Goal: Information Seeking & Learning: Learn about a topic

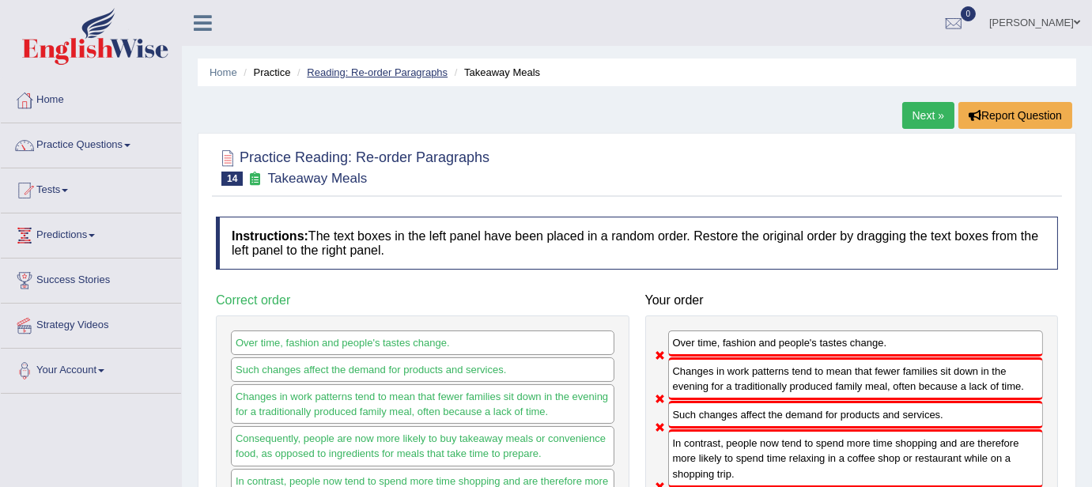
click at [363, 70] on link "Reading: Re-order Paragraphs" at bounding box center [377, 72] width 141 height 12
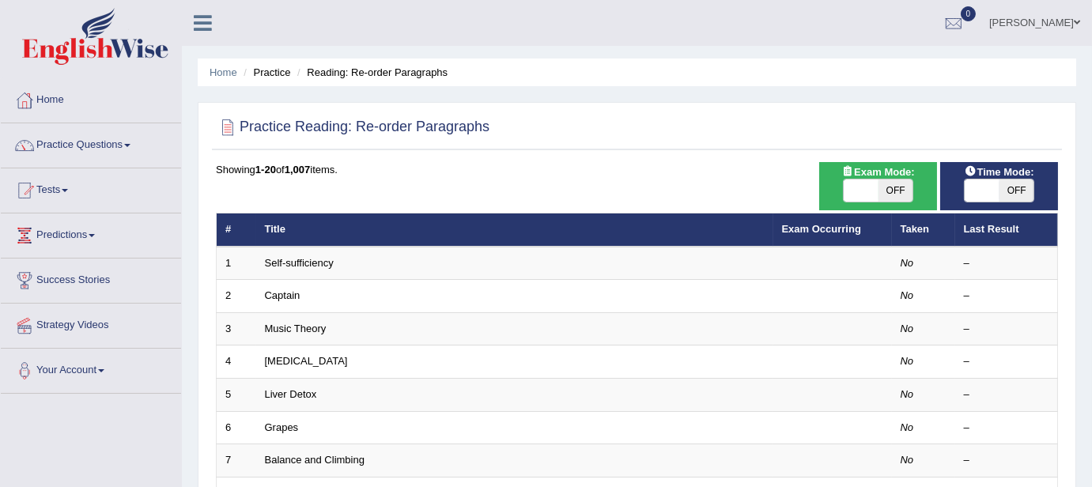
click at [900, 186] on span "OFF" at bounding box center [896, 191] width 35 height 22
checkbox input "true"
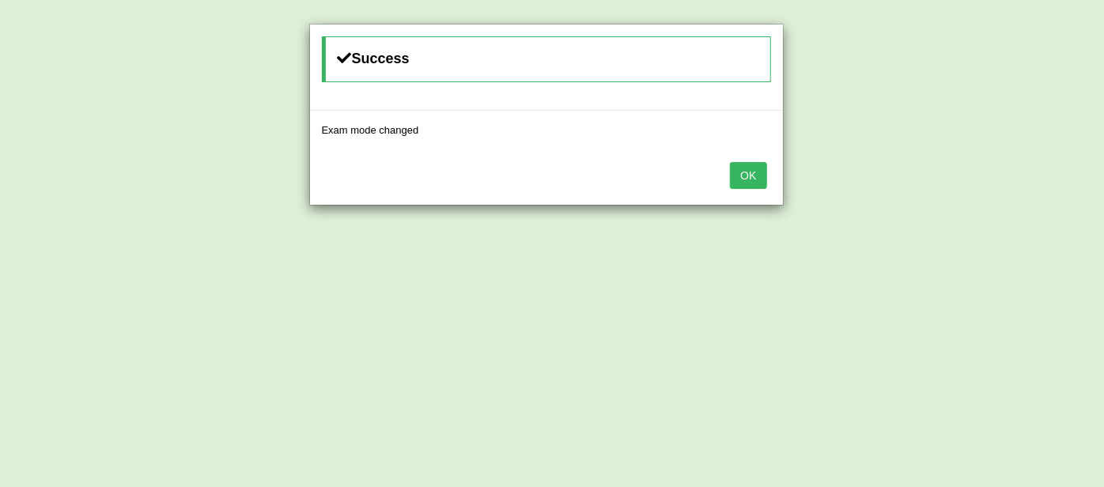
click at [753, 169] on button "OK" at bounding box center [748, 175] width 36 height 27
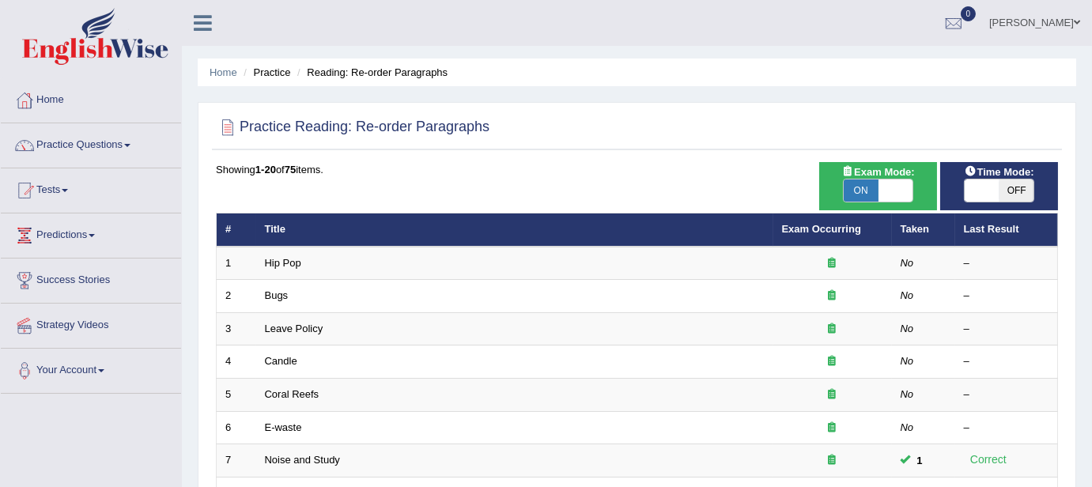
click at [1015, 191] on span "OFF" at bounding box center [1017, 191] width 35 height 22
checkbox input "true"
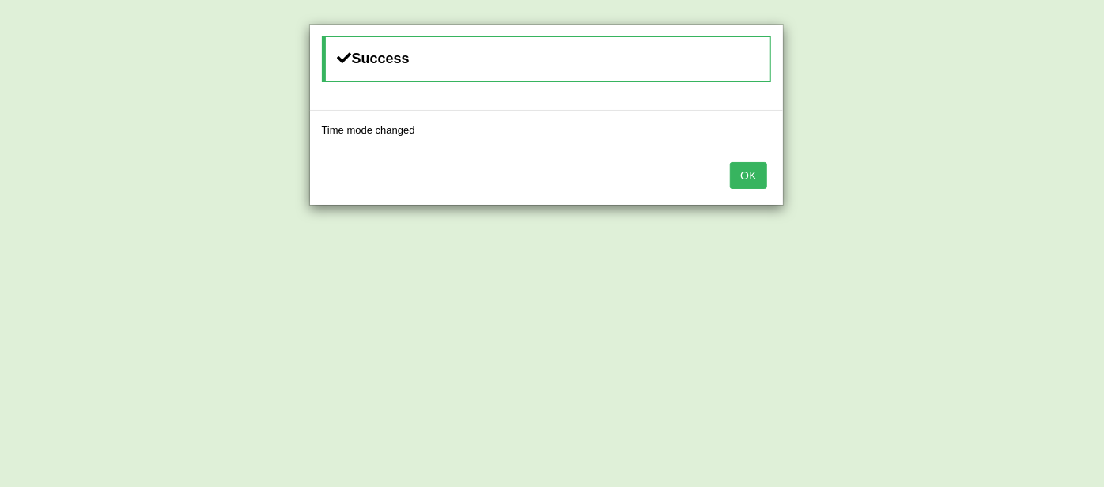
click at [750, 178] on button "OK" at bounding box center [748, 175] width 36 height 27
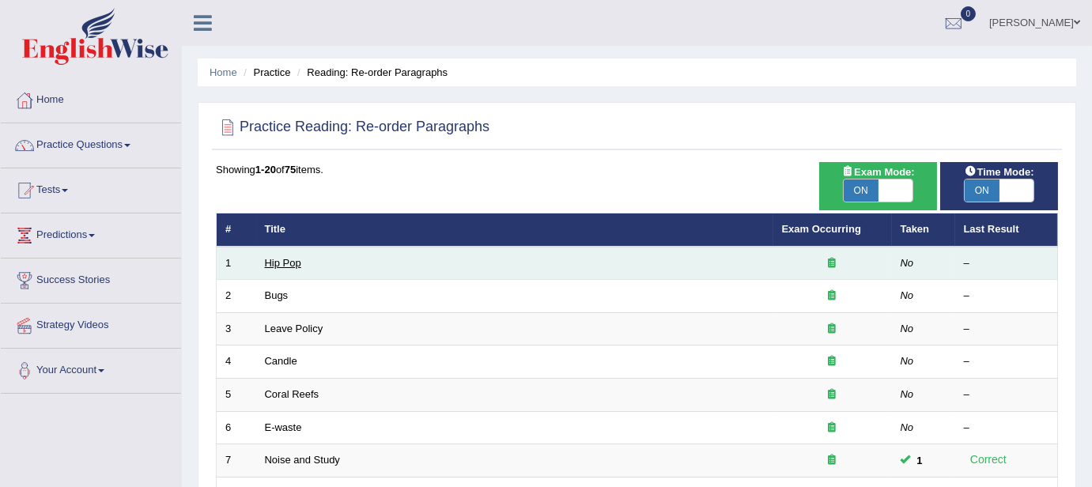
click at [280, 258] on link "Hip Pop" at bounding box center [283, 263] width 36 height 12
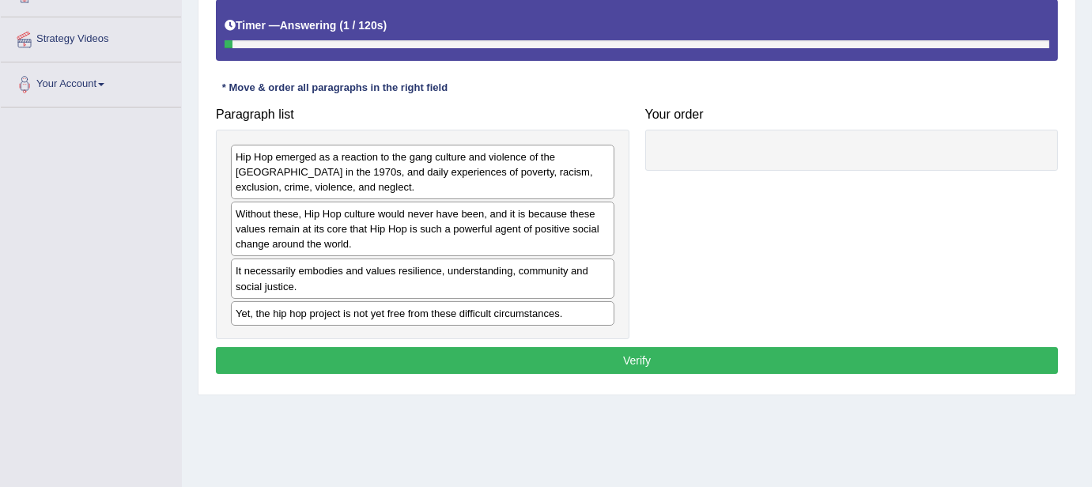
scroll to position [287, 0]
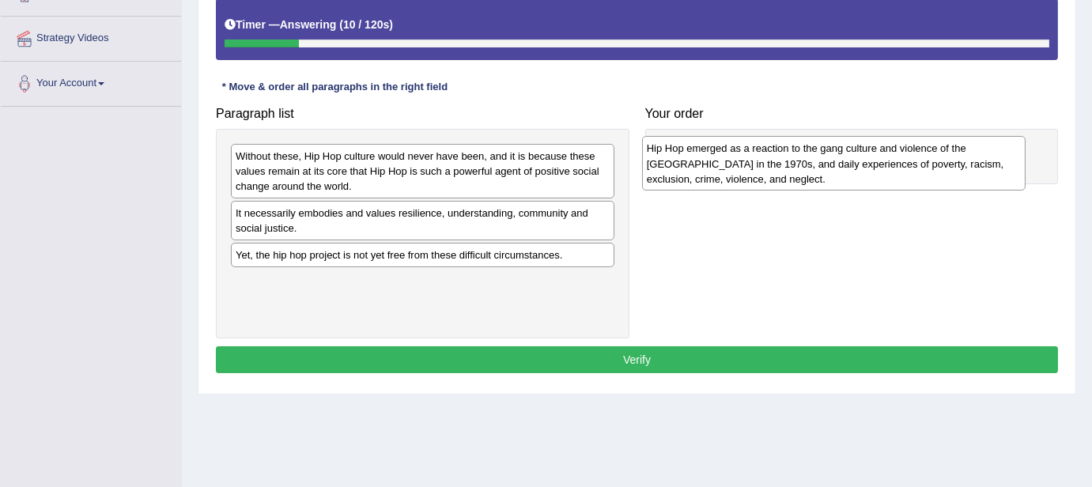
drag, startPoint x: 538, startPoint y: 167, endPoint x: 951, endPoint y: 159, distance: 412.9
click at [951, 159] on div "Hip Hop emerged as a reaction to the gang culture and violence of the South Bro…" at bounding box center [834, 163] width 384 height 55
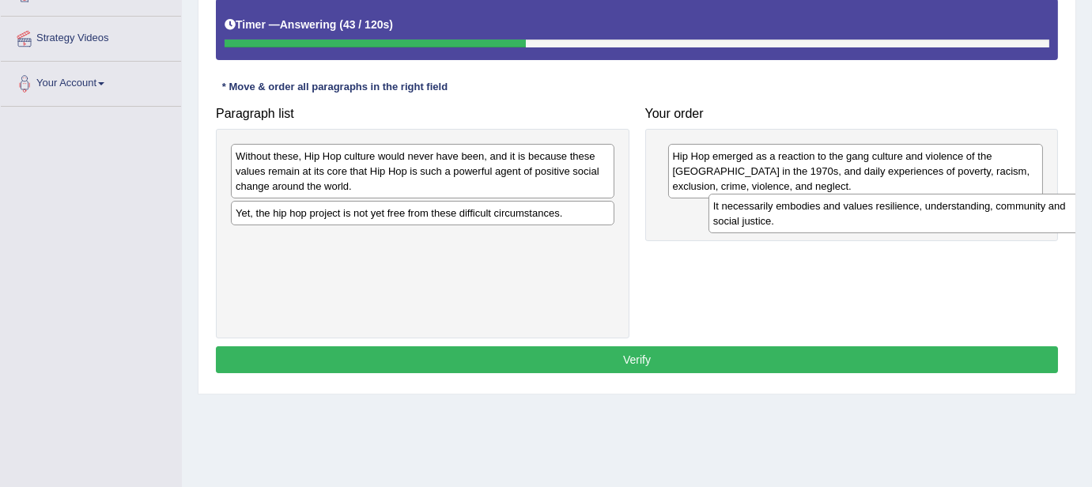
drag, startPoint x: 516, startPoint y: 217, endPoint x: 993, endPoint y: 211, distance: 477.7
click at [993, 211] on div "It necessarily embodies and values resilience, understanding, community and soc…" at bounding box center [901, 214] width 384 height 40
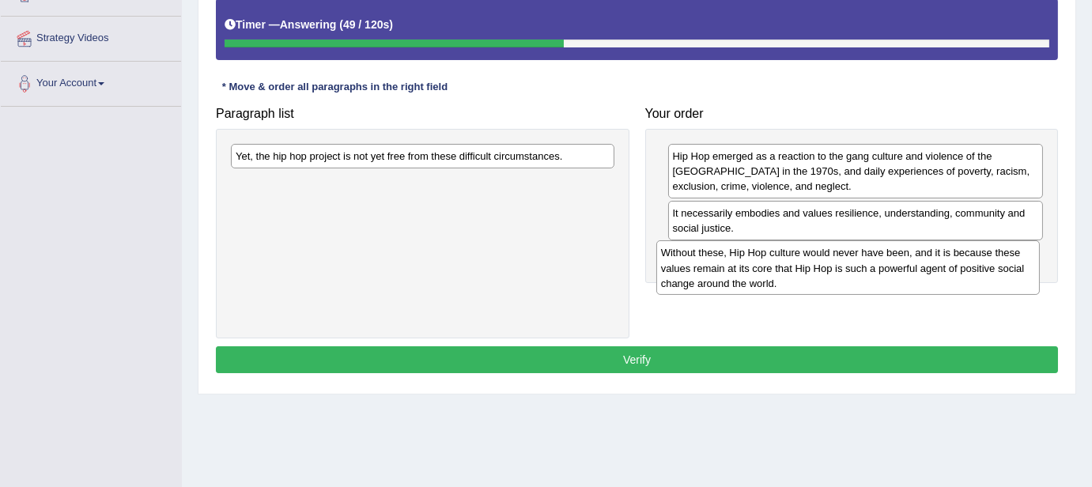
drag, startPoint x: 560, startPoint y: 170, endPoint x: 985, endPoint y: 268, distance: 436.6
click at [985, 268] on div "Without these, Hip Hop culture would never have been, and it is because these v…" at bounding box center [848, 267] width 384 height 55
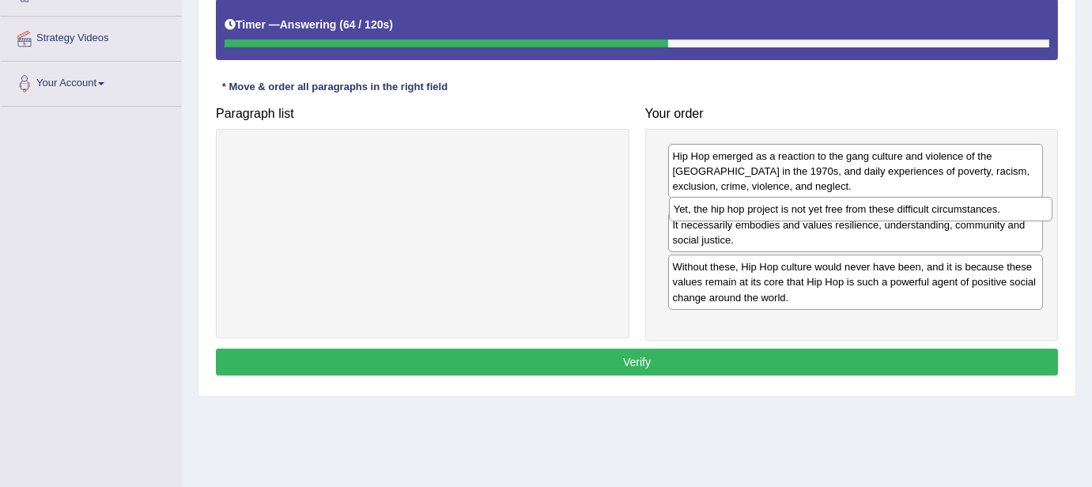
drag, startPoint x: 500, startPoint y: 157, endPoint x: 938, endPoint y: 210, distance: 441.4
click at [938, 210] on div "Yet, the hip hop project is not yet free from these difficult circumstances." at bounding box center [861, 209] width 384 height 25
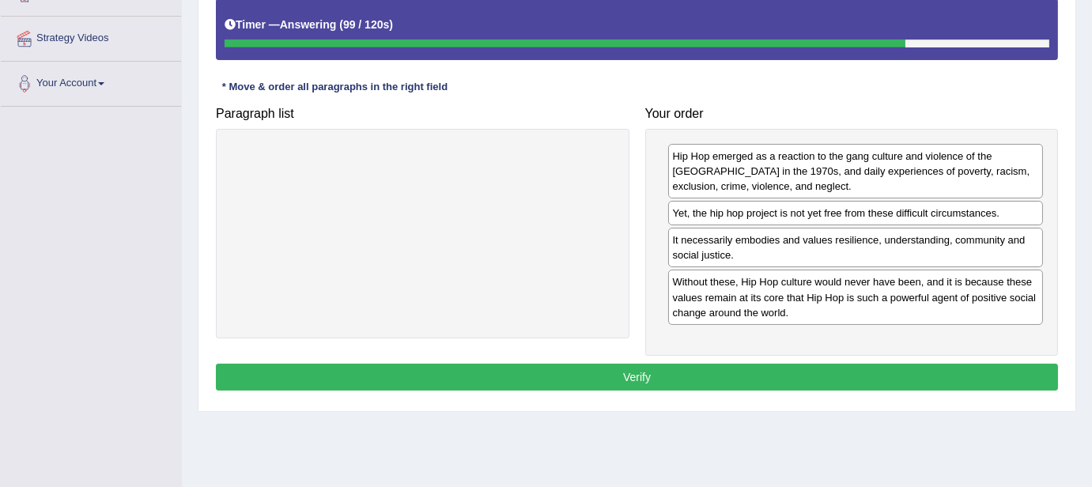
click at [852, 382] on button "Verify" at bounding box center [637, 377] width 842 height 27
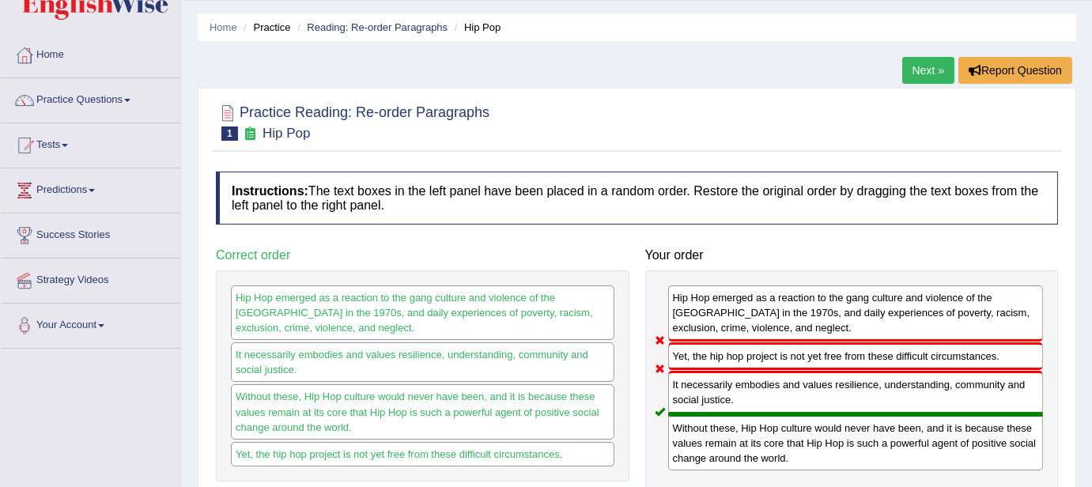
scroll to position [0, 0]
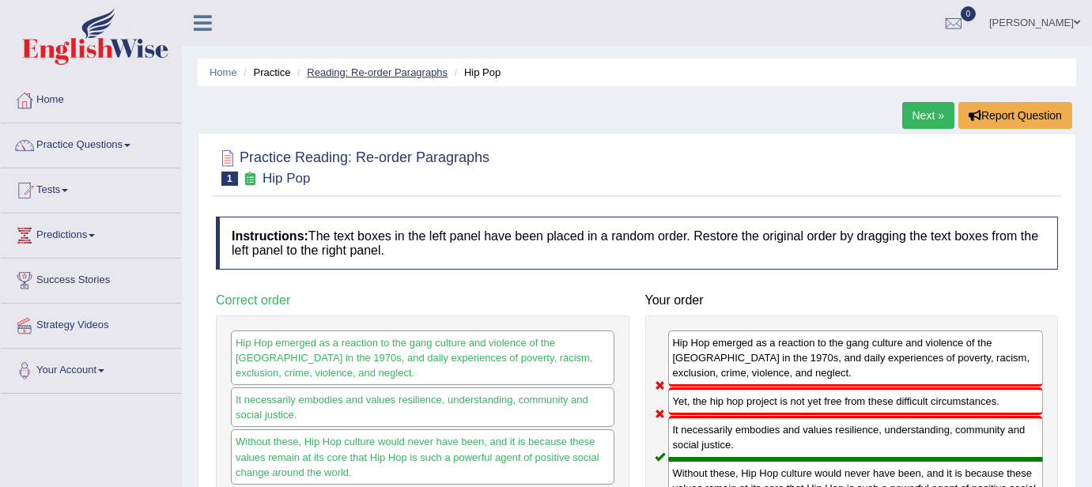
click at [398, 76] on link "Reading: Re-order Paragraphs" at bounding box center [377, 72] width 141 height 12
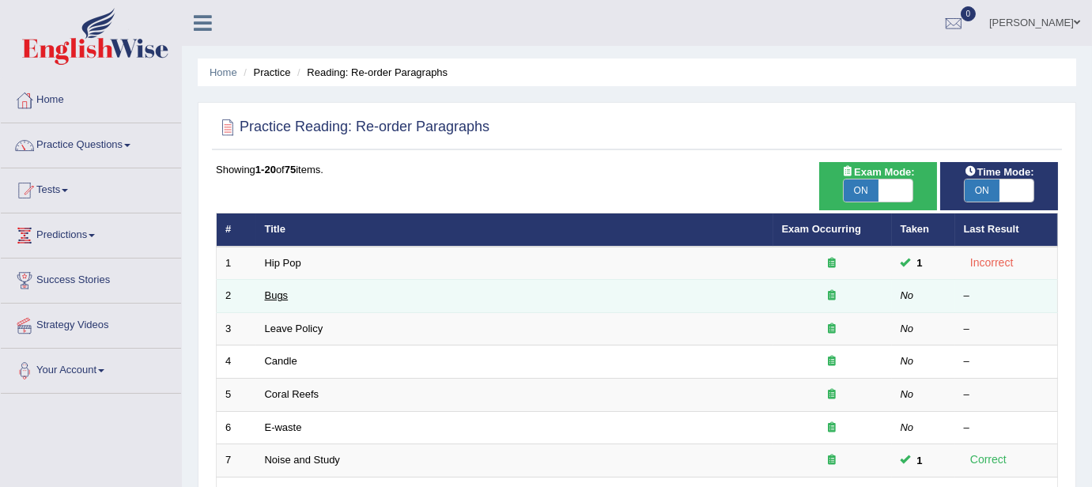
click at [282, 289] on link "Bugs" at bounding box center [277, 295] width 24 height 12
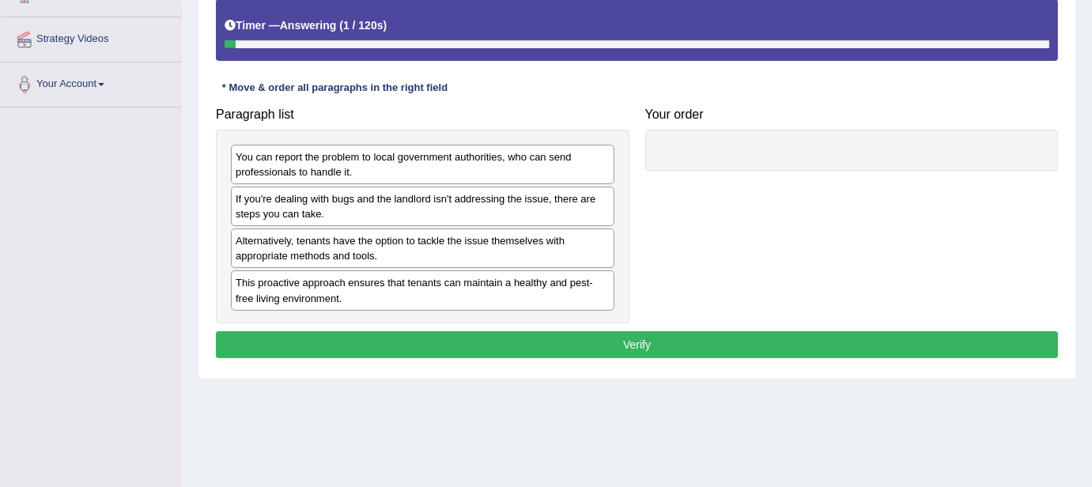
scroll to position [287, 0]
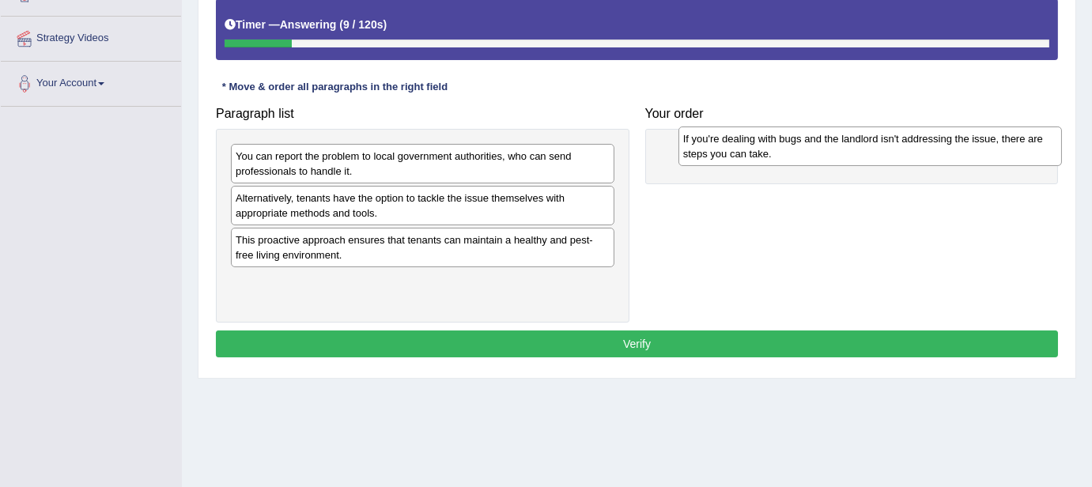
drag, startPoint x: 356, startPoint y: 200, endPoint x: 803, endPoint y: 142, distance: 451.4
click at [803, 142] on div "If you're dealing with bugs and the landlord isn't addressing the issue, there …" at bounding box center [871, 147] width 384 height 40
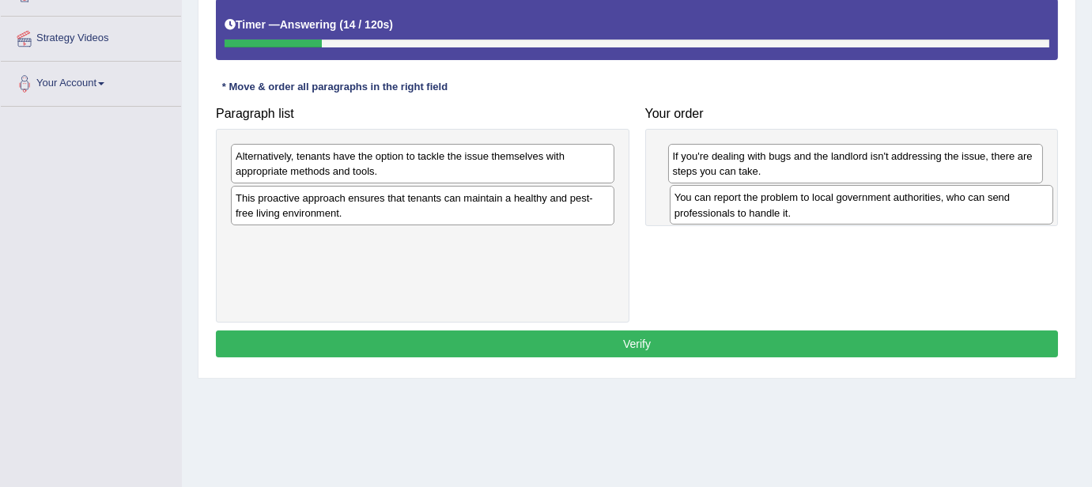
drag, startPoint x: 482, startPoint y: 158, endPoint x: 921, endPoint y: 199, distance: 440.8
click at [921, 199] on div "You can report the problem to local government authorities, who can send profes…" at bounding box center [862, 205] width 384 height 40
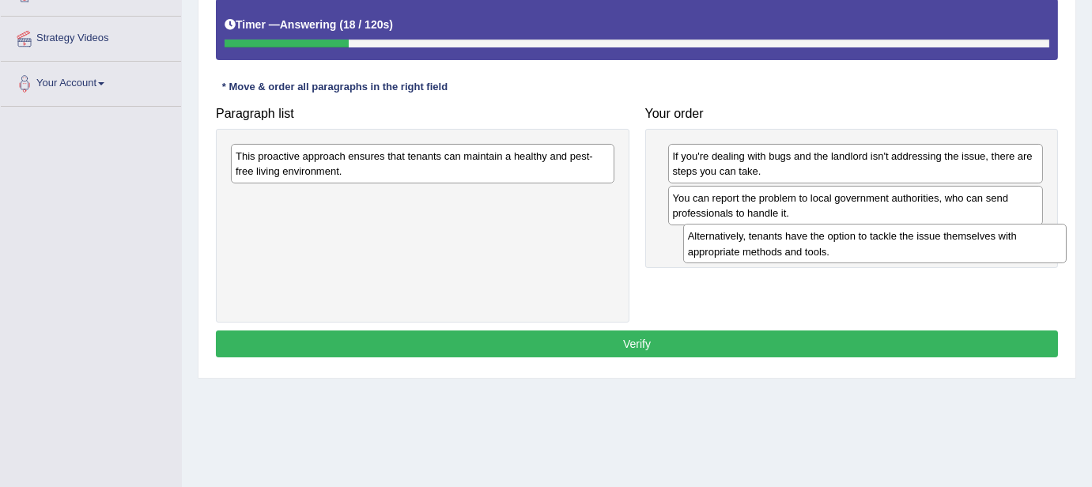
drag, startPoint x: 483, startPoint y: 159, endPoint x: 935, endPoint y: 240, distance: 458.7
click at [935, 240] on div "Alternatively, tenants have the option to tackle the issue themselves with appr…" at bounding box center [875, 244] width 384 height 40
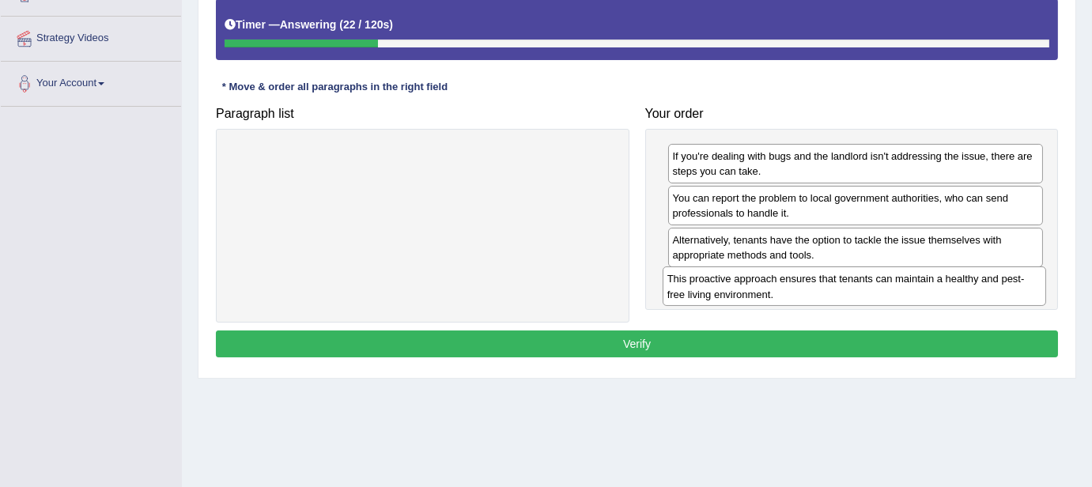
drag, startPoint x: 483, startPoint y: 150, endPoint x: 915, endPoint y: 274, distance: 449.1
click at [915, 274] on div "This proactive approach ensures that tenants can maintain a healthy and pest-fr…" at bounding box center [855, 287] width 384 height 40
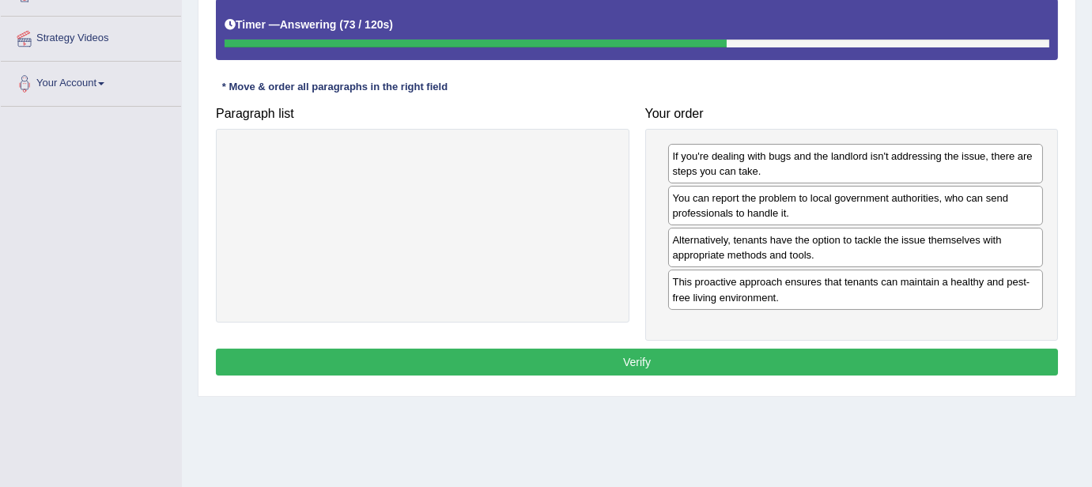
click at [673, 361] on button "Verify" at bounding box center [637, 362] width 842 height 27
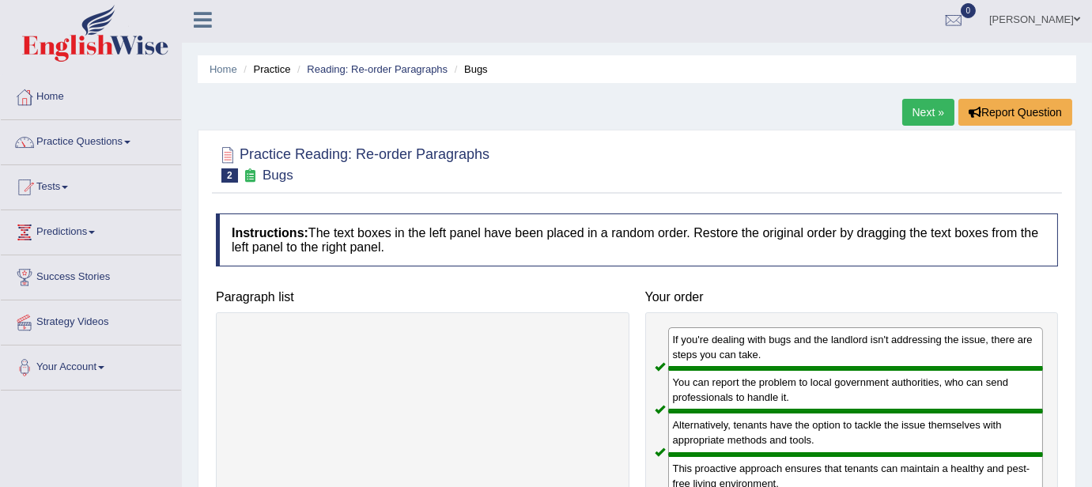
scroll to position [0, 0]
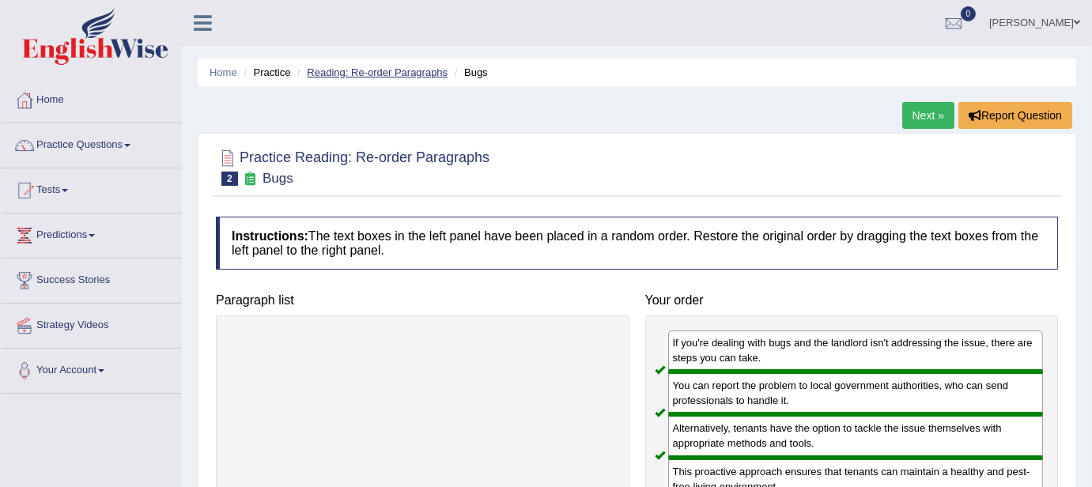
click at [393, 71] on link "Reading: Re-order Paragraphs" at bounding box center [377, 72] width 141 height 12
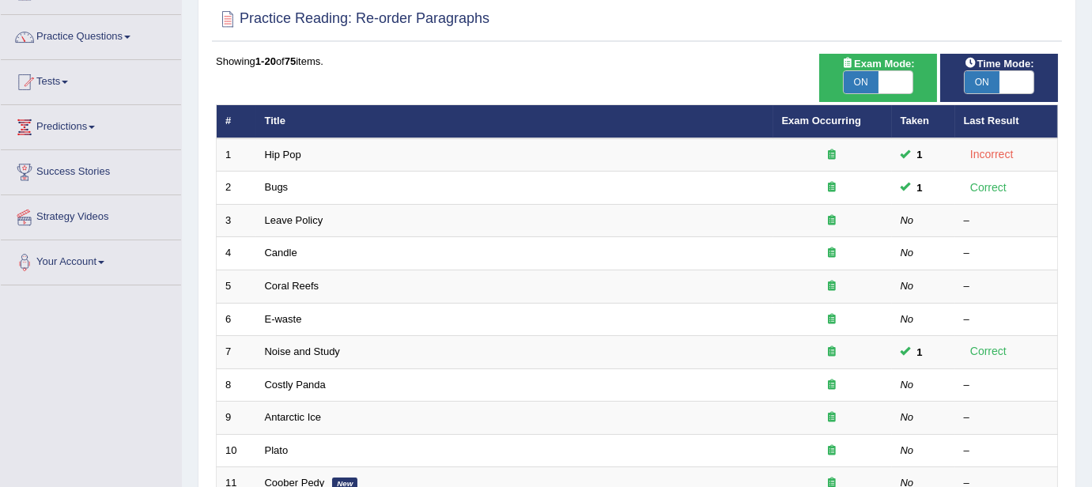
scroll to position [108, 0]
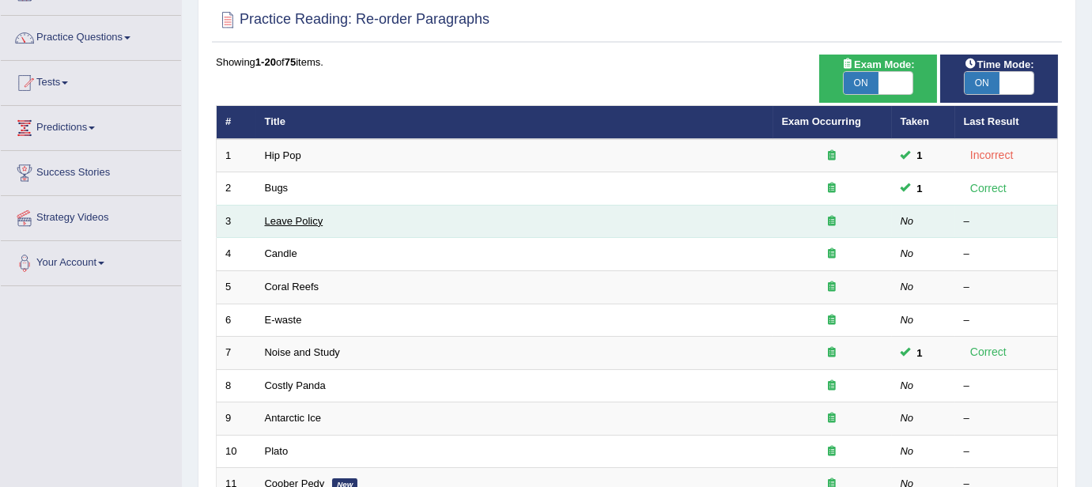
click at [304, 215] on link "Leave Policy" at bounding box center [294, 221] width 59 height 12
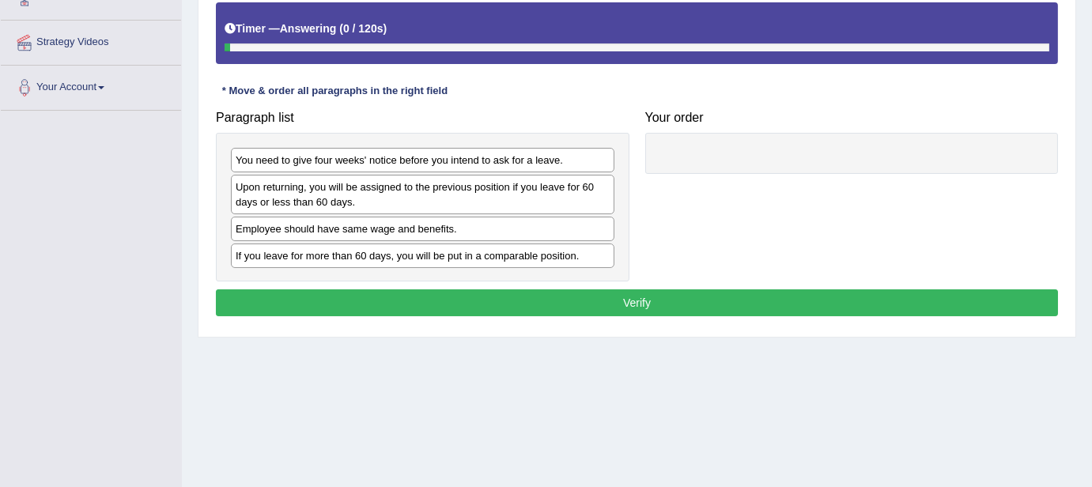
scroll to position [287, 0]
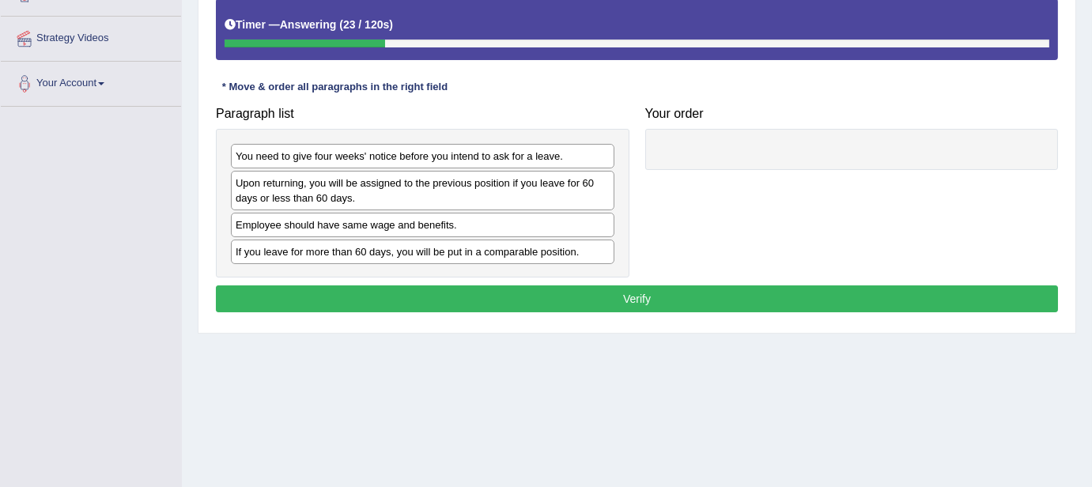
drag, startPoint x: 335, startPoint y: 234, endPoint x: 348, endPoint y: 226, distance: 15.6
click at [348, 226] on div "You need to give four weeks' notice before you intend to ask for a leave. Upon …" at bounding box center [423, 203] width 414 height 149
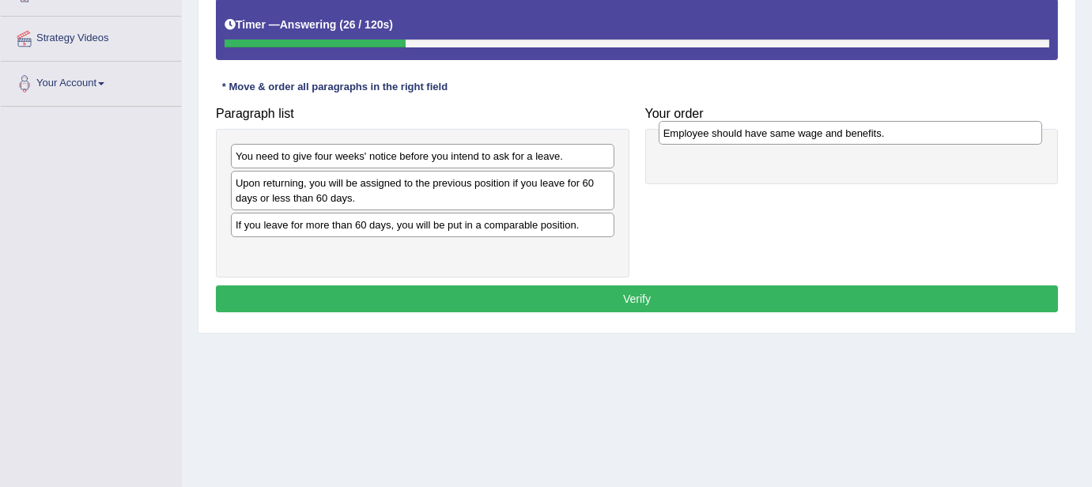
drag, startPoint x: 348, startPoint y: 226, endPoint x: 776, endPoint y: 136, distance: 437.2
click at [776, 136] on div "Employee should have same wage and benefits." at bounding box center [851, 133] width 384 height 25
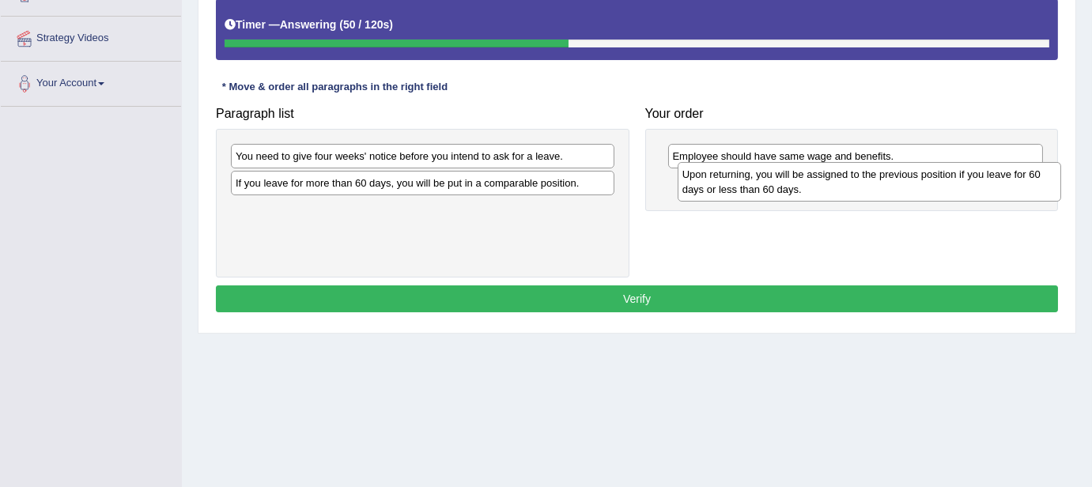
drag, startPoint x: 415, startPoint y: 200, endPoint x: 860, endPoint y: 192, distance: 445.3
click at [860, 192] on div "Upon returning, you will be assigned to the previous position if you leave for …" at bounding box center [870, 182] width 384 height 40
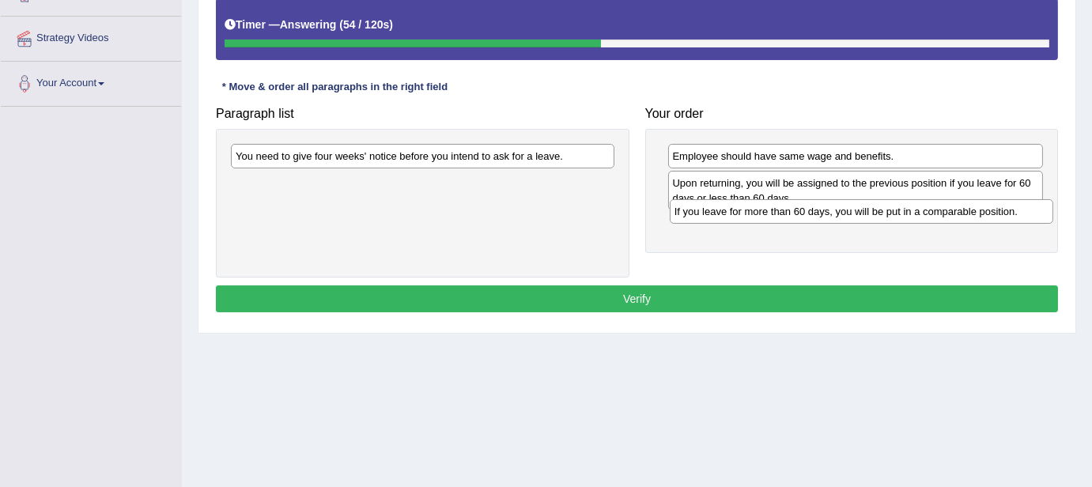
drag, startPoint x: 535, startPoint y: 182, endPoint x: 974, endPoint y: 210, distance: 439.8
click at [974, 210] on div "If you leave for more than 60 days, you will be put in a comparable position." at bounding box center [862, 211] width 384 height 25
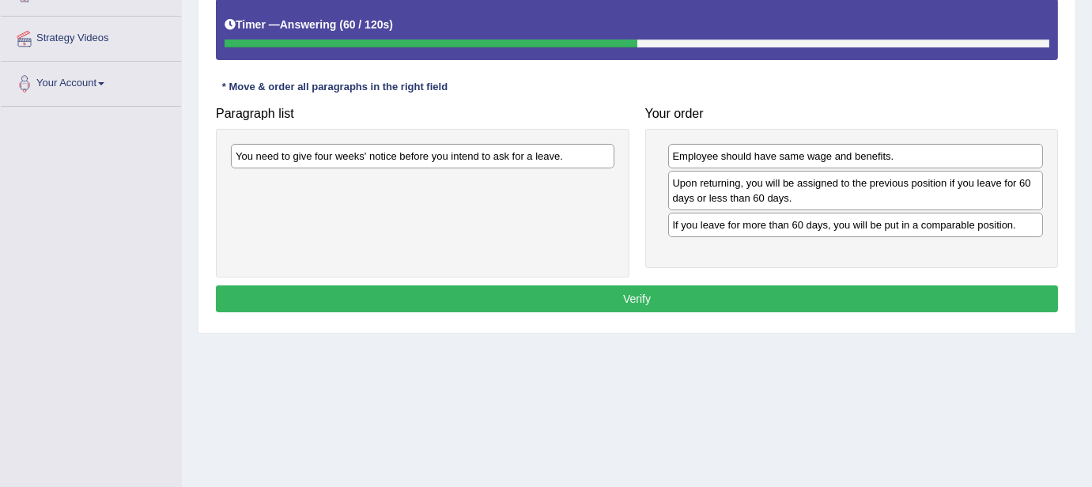
click at [557, 157] on div "You need to give four weeks' notice before you intend to ask for a leave." at bounding box center [423, 156] width 384 height 25
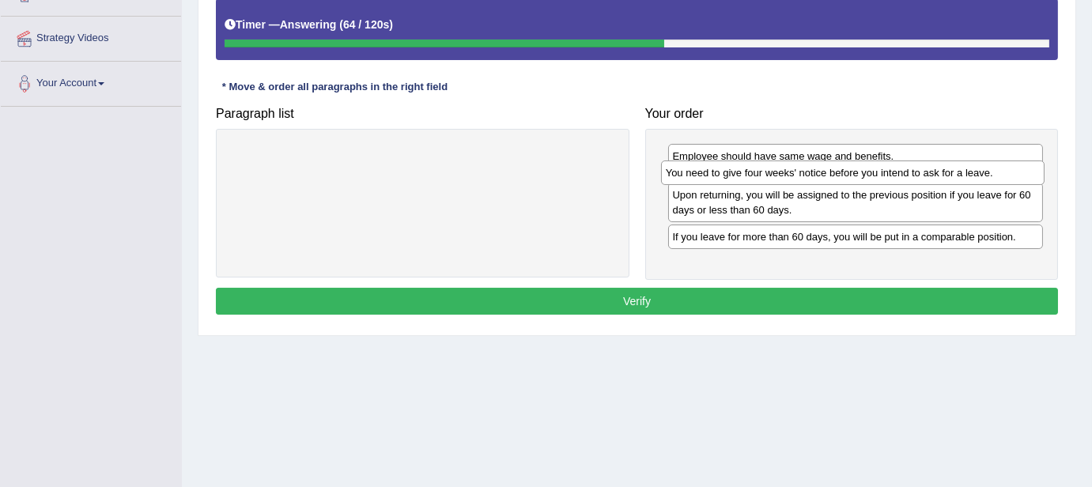
drag, startPoint x: 557, startPoint y: 157, endPoint x: 991, endPoint y: 174, distance: 434.5
click at [991, 174] on div "You need to give four weeks' notice before you intend to ask for a leave." at bounding box center [853, 173] width 384 height 25
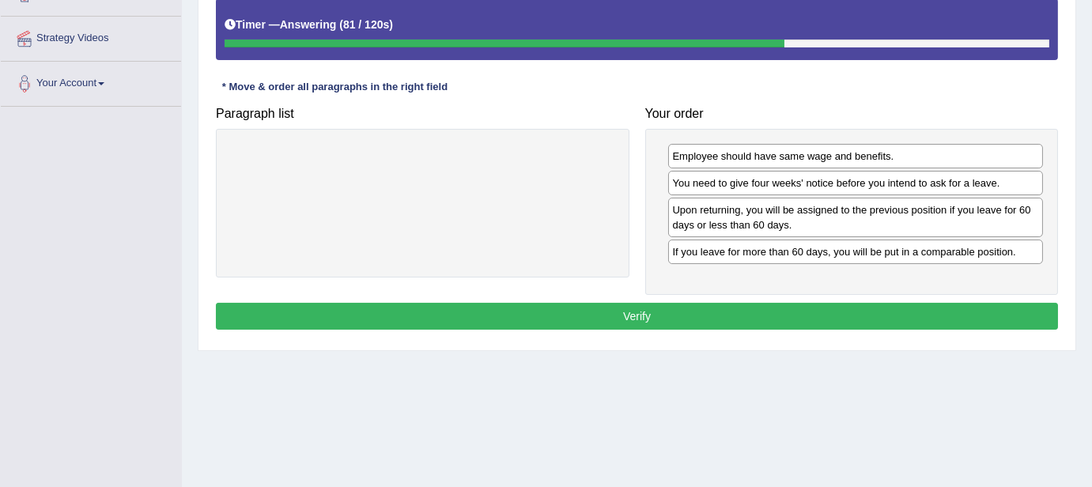
click at [896, 310] on button "Verify" at bounding box center [637, 316] width 842 height 27
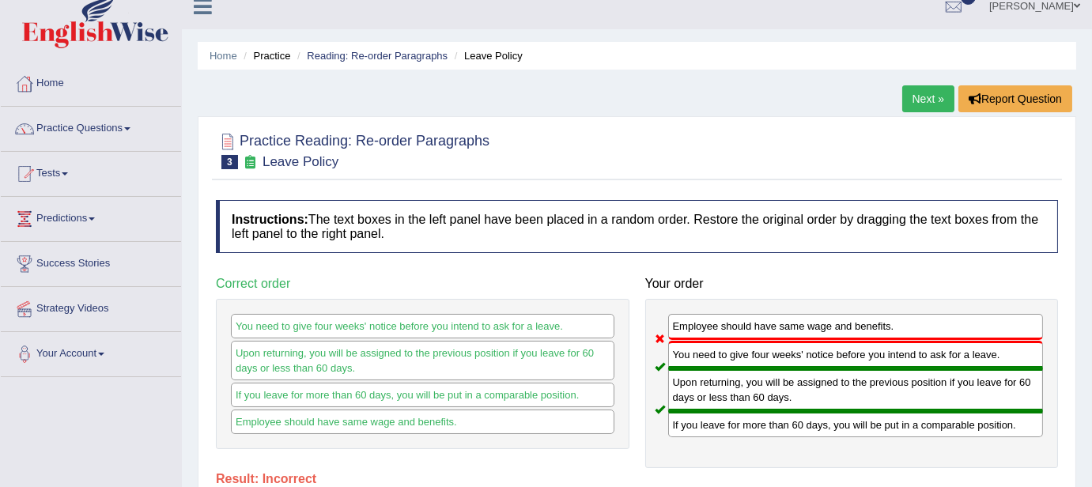
scroll to position [12, 0]
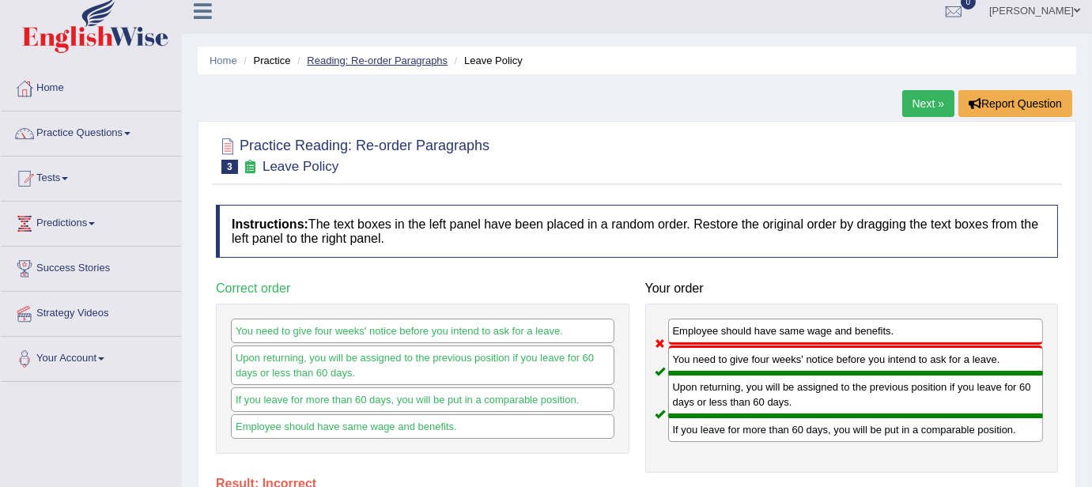
click at [408, 59] on link "Reading: Re-order Paragraphs" at bounding box center [377, 61] width 141 height 12
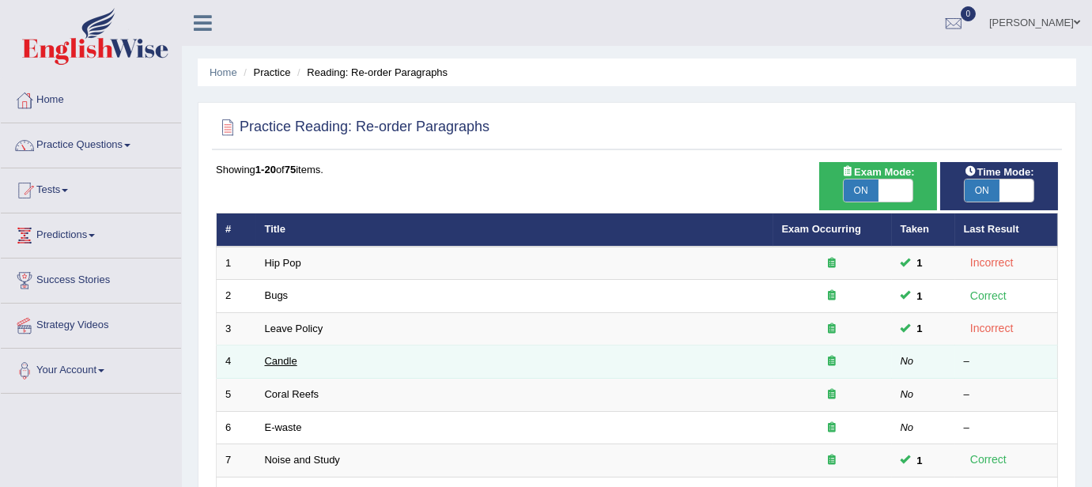
click at [279, 359] on link "Candle" at bounding box center [281, 361] width 32 height 12
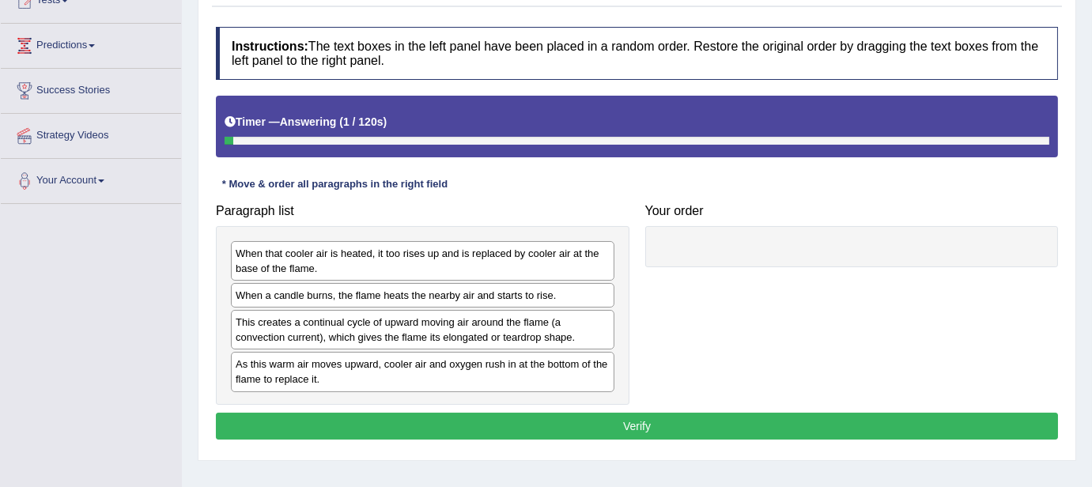
scroll to position [299, 0]
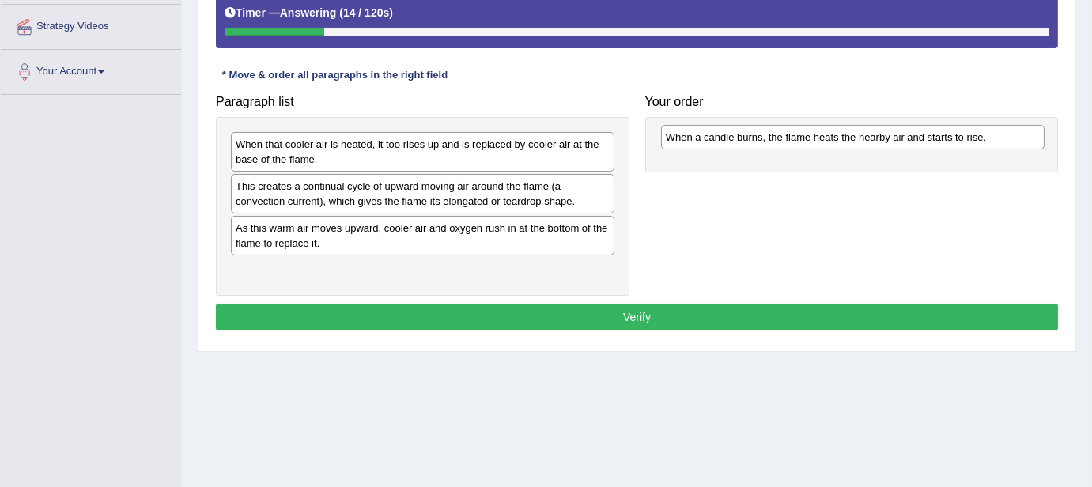
drag, startPoint x: 437, startPoint y: 188, endPoint x: 867, endPoint y: 139, distance: 433.0
click at [867, 139] on div "When a candle burns, the flame heats the nearby air and starts to rise." at bounding box center [853, 137] width 384 height 25
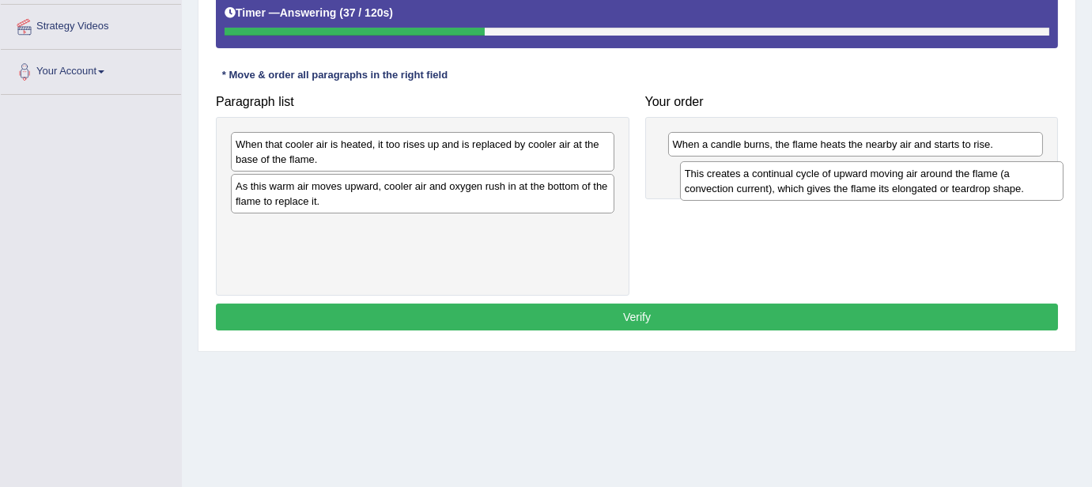
drag, startPoint x: 380, startPoint y: 209, endPoint x: 829, endPoint y: 194, distance: 449.4
click at [829, 194] on div "This creates a continual cycle of upward moving air around the flame (a convect…" at bounding box center [872, 181] width 384 height 40
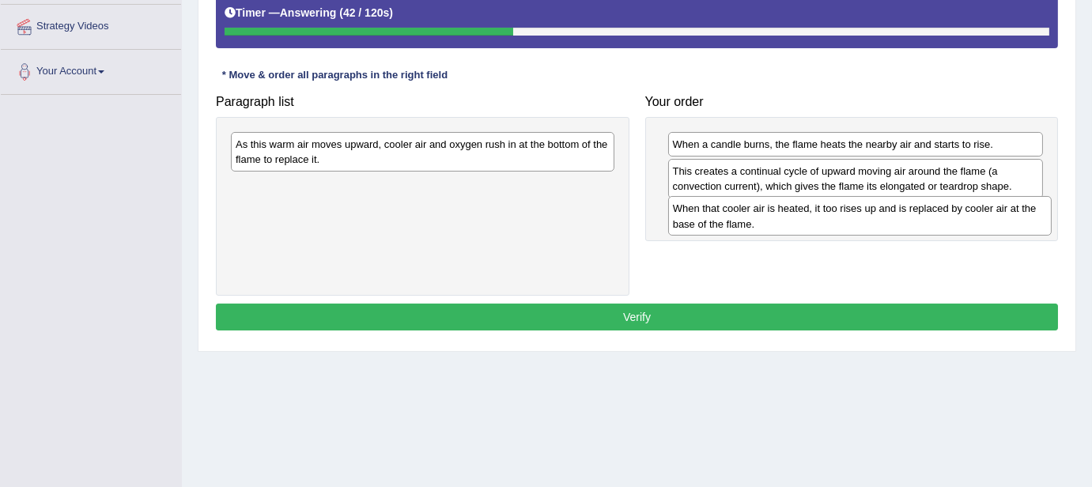
drag, startPoint x: 532, startPoint y: 154, endPoint x: 973, endPoint y: 220, distance: 445.3
click at [973, 220] on div "When that cooler air is heated, it too rises up and is replaced by cooler air a…" at bounding box center [860, 216] width 384 height 40
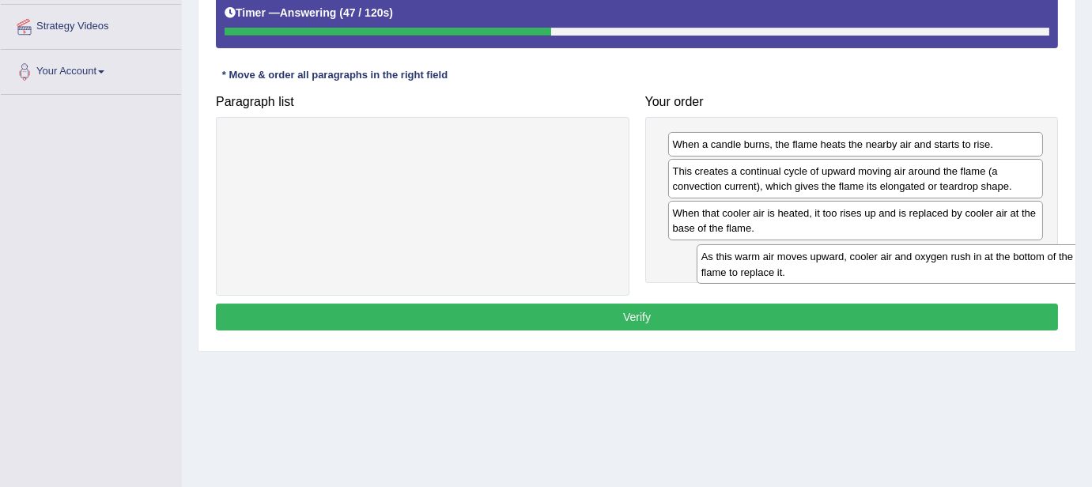
drag, startPoint x: 485, startPoint y: 144, endPoint x: 943, endPoint y: 255, distance: 471.3
click at [943, 255] on div "As this warm air moves upward, cooler air and oxygen rush in at the bottom of t…" at bounding box center [889, 264] width 384 height 40
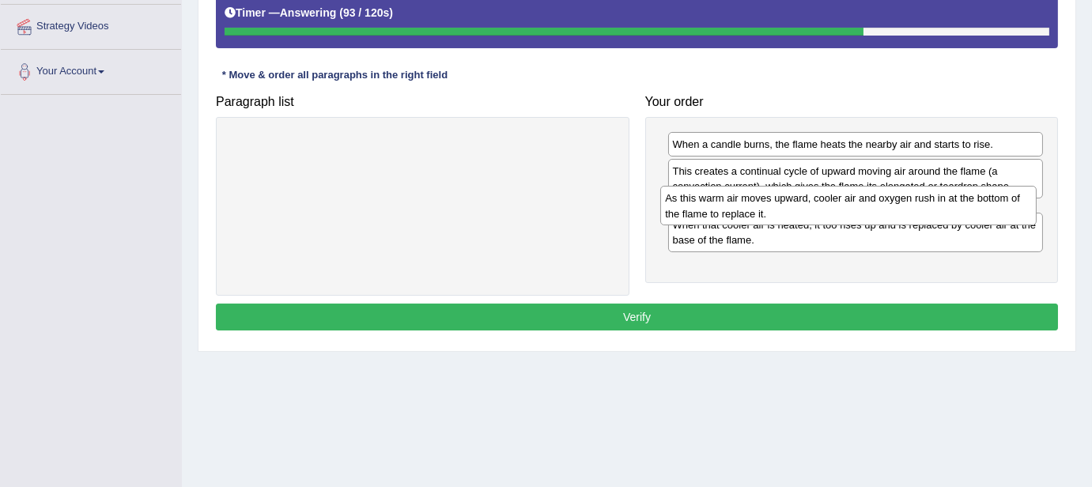
drag, startPoint x: 943, startPoint y: 255, endPoint x: 936, endPoint y: 200, distance: 55.8
click at [936, 200] on div "As this warm air moves upward, cooler air and oxygen rush in at the bottom of t…" at bounding box center [848, 206] width 376 height 40
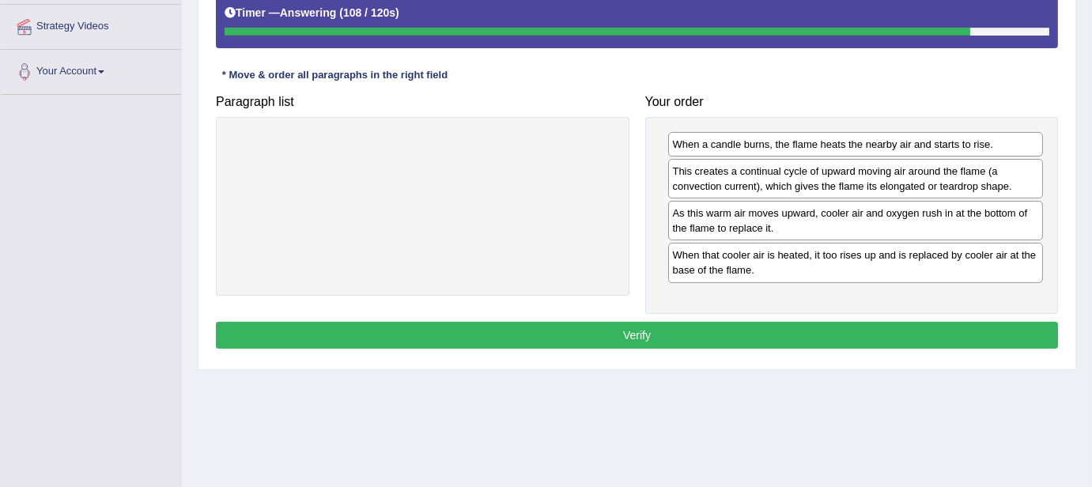
click at [852, 331] on button "Verify" at bounding box center [637, 335] width 842 height 27
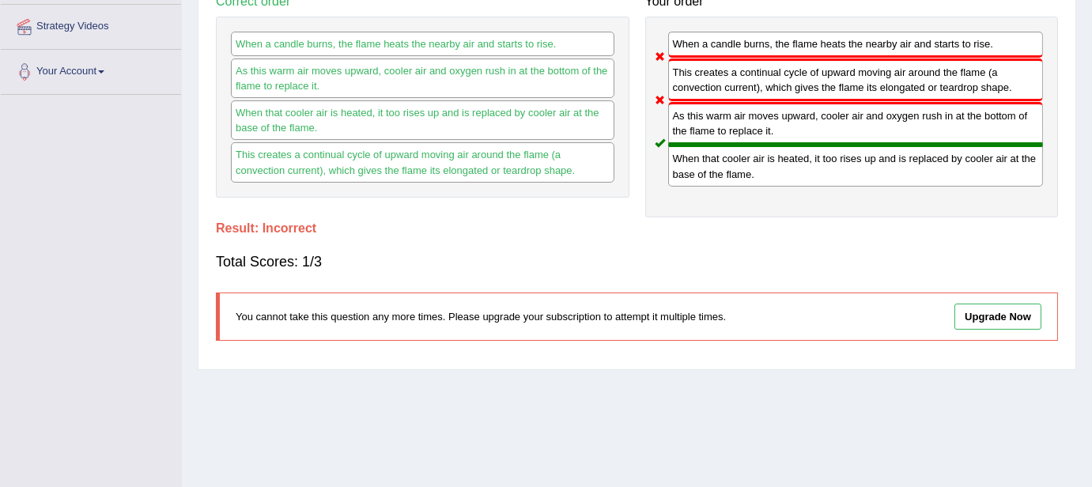
scroll to position [0, 0]
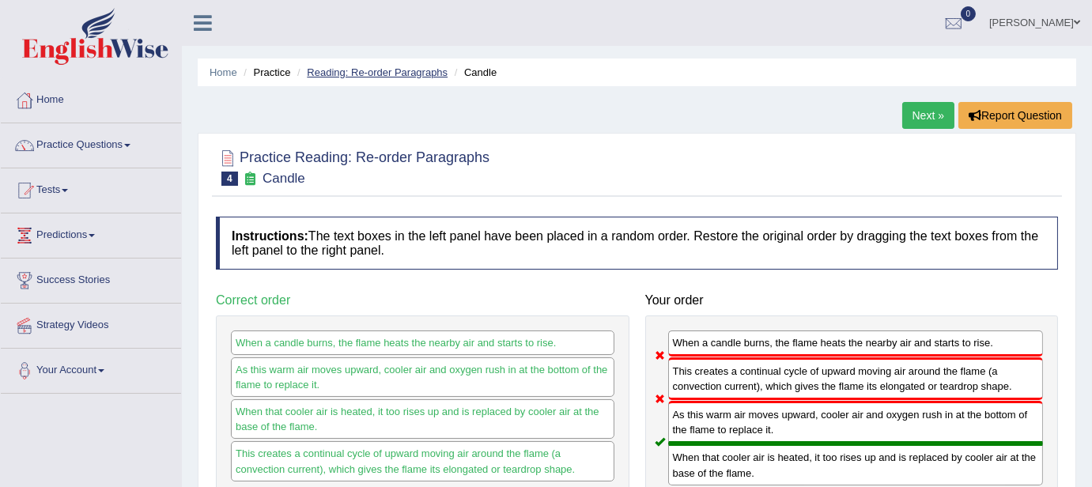
click at [406, 66] on link "Reading: Re-order Paragraphs" at bounding box center [377, 72] width 141 height 12
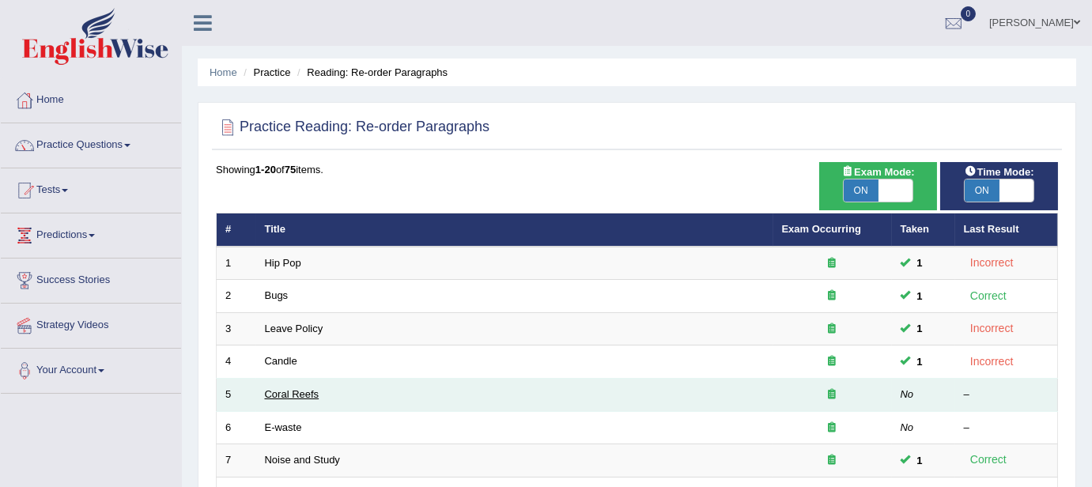
click at [302, 388] on link "Coral Reefs" at bounding box center [292, 394] width 55 height 12
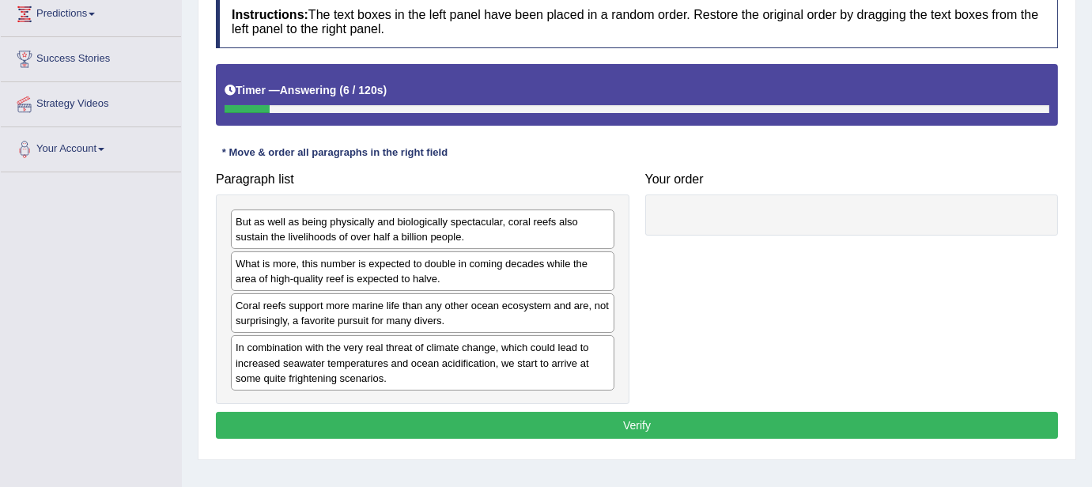
scroll to position [223, 0]
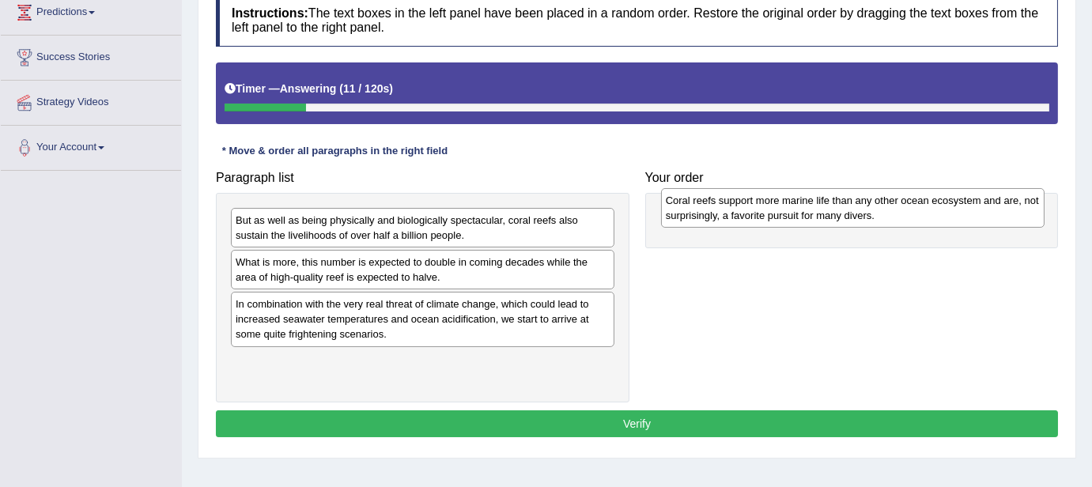
drag, startPoint x: 333, startPoint y: 321, endPoint x: 763, endPoint y: 218, distance: 442.3
click at [763, 218] on div "Coral reefs support more marine life than any other ocean ecosystem and are, no…" at bounding box center [853, 208] width 384 height 40
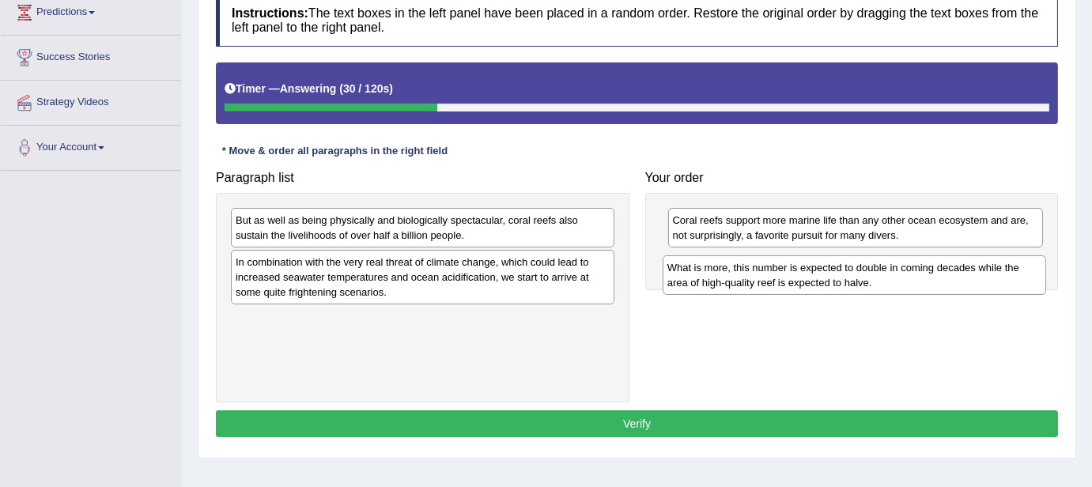
drag, startPoint x: 435, startPoint y: 278, endPoint x: 867, endPoint y: 285, distance: 431.8
click at [867, 285] on div "What is more, this number is expected to double in coming decades while the are…" at bounding box center [855, 275] width 384 height 40
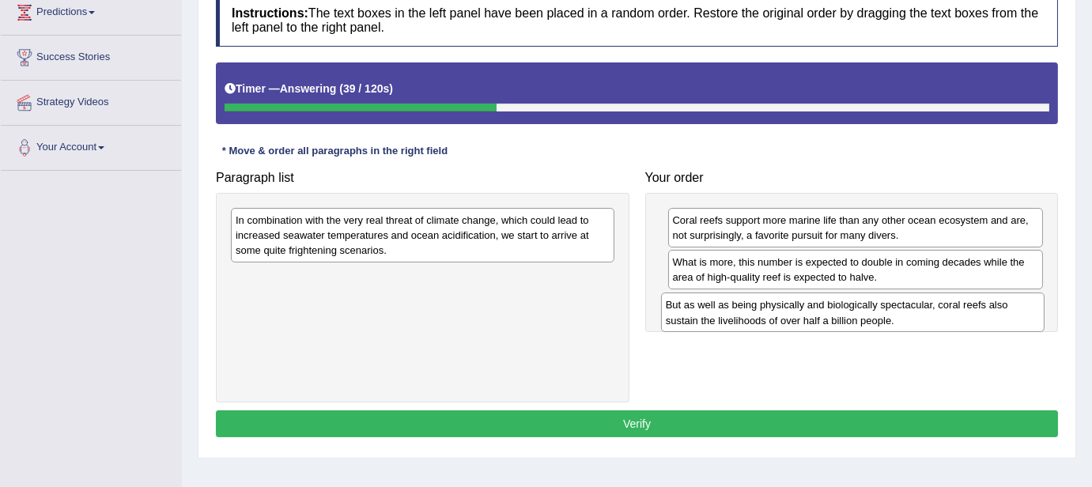
drag, startPoint x: 501, startPoint y: 226, endPoint x: 932, endPoint y: 312, distance: 438.6
click at [932, 312] on div "But as well as being physically and biologically spectacular, coral reefs also …" at bounding box center [853, 313] width 384 height 40
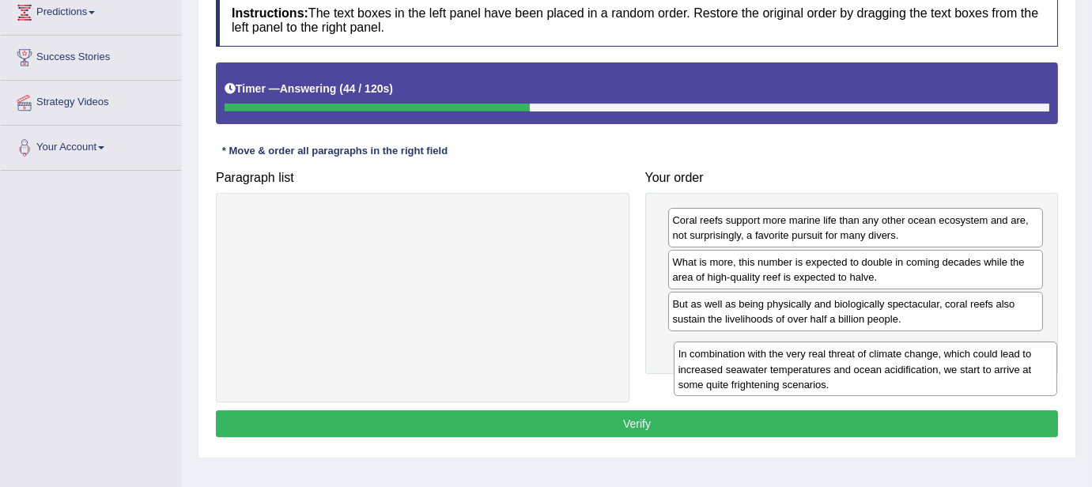
drag, startPoint x: 504, startPoint y: 238, endPoint x: 947, endPoint y: 373, distance: 463.0
click at [947, 373] on div "In combination with the very real threat of climate change, which could lead to…" at bounding box center [866, 369] width 384 height 55
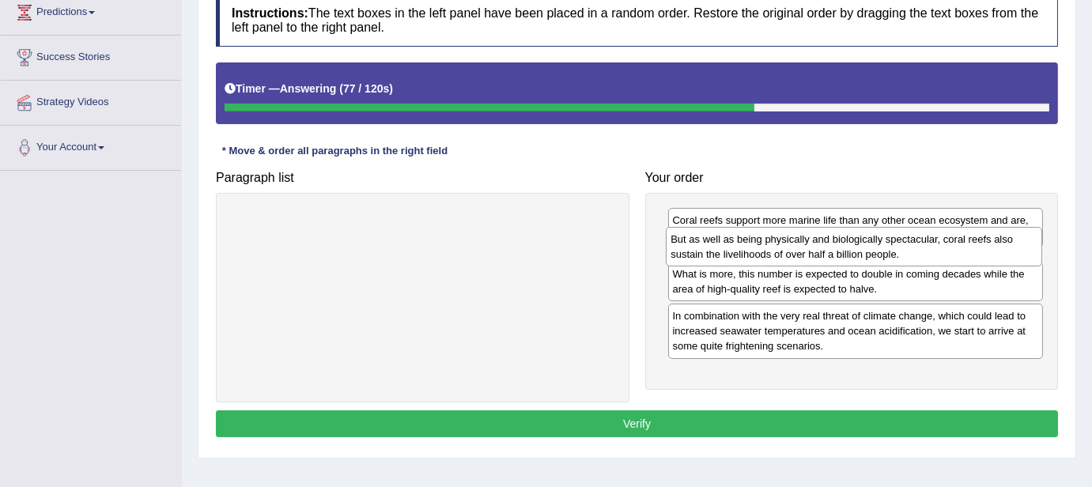
drag, startPoint x: 879, startPoint y: 309, endPoint x: 878, endPoint y: 245, distance: 64.1
click at [878, 245] on div "But as well as being physically and biologically spectacular, coral reefs also …" at bounding box center [854, 247] width 376 height 40
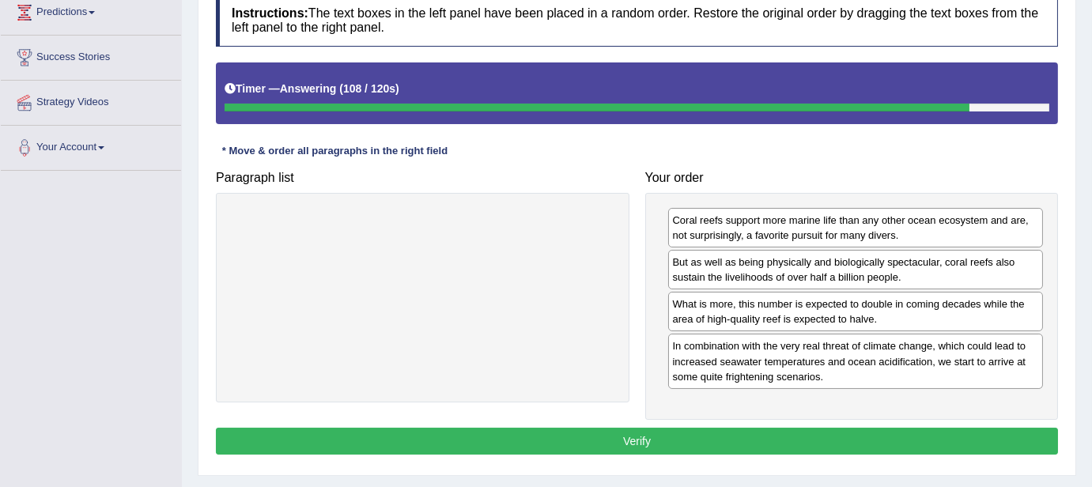
click at [506, 444] on button "Verify" at bounding box center [637, 441] width 842 height 27
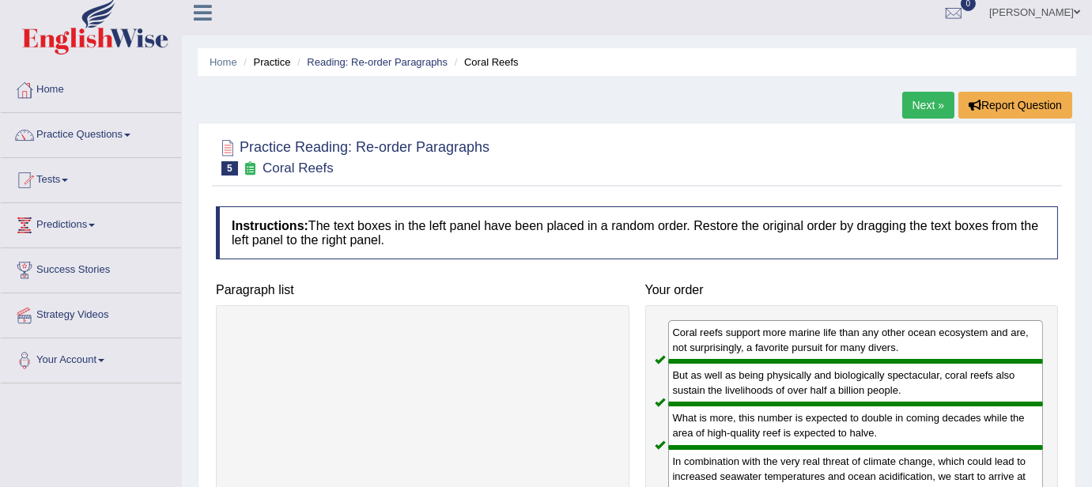
scroll to position [0, 0]
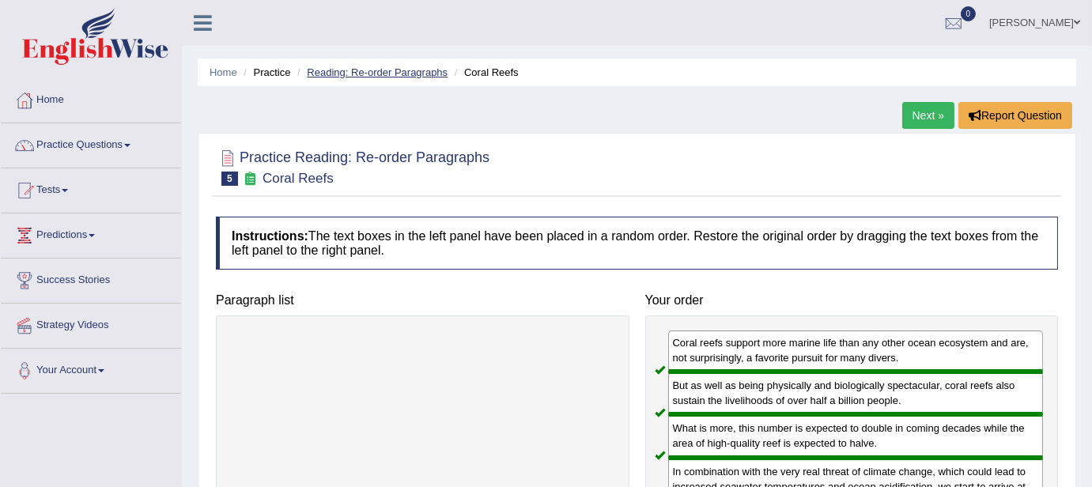
click at [384, 70] on link "Reading: Re-order Paragraphs" at bounding box center [377, 72] width 141 height 12
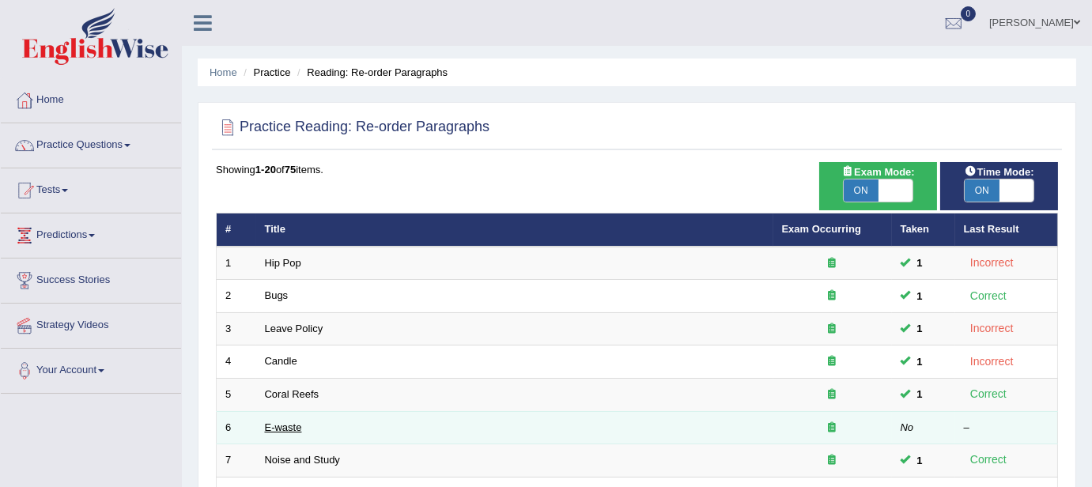
click at [285, 421] on link "E-waste" at bounding box center [283, 427] width 37 height 12
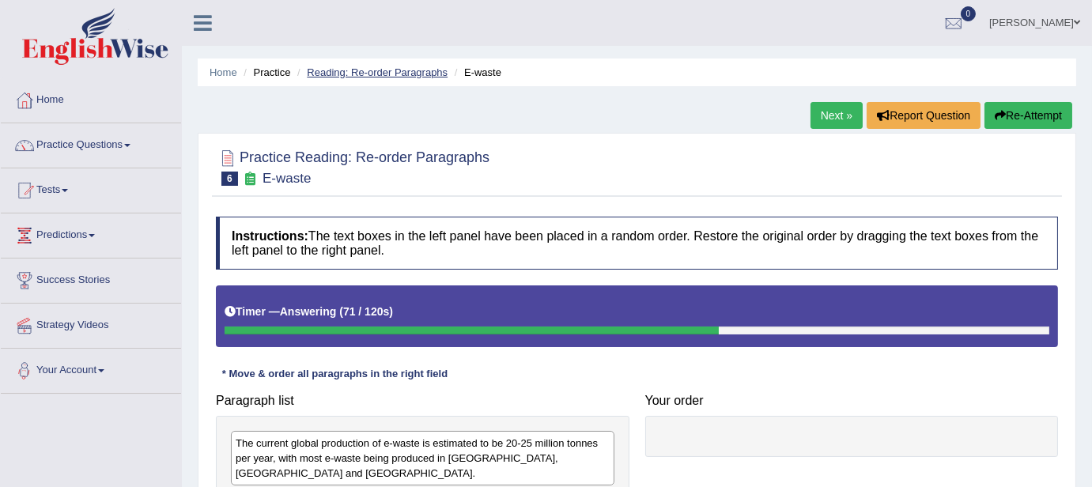
click at [411, 68] on link "Reading: Re-order Paragraphs" at bounding box center [377, 72] width 141 height 12
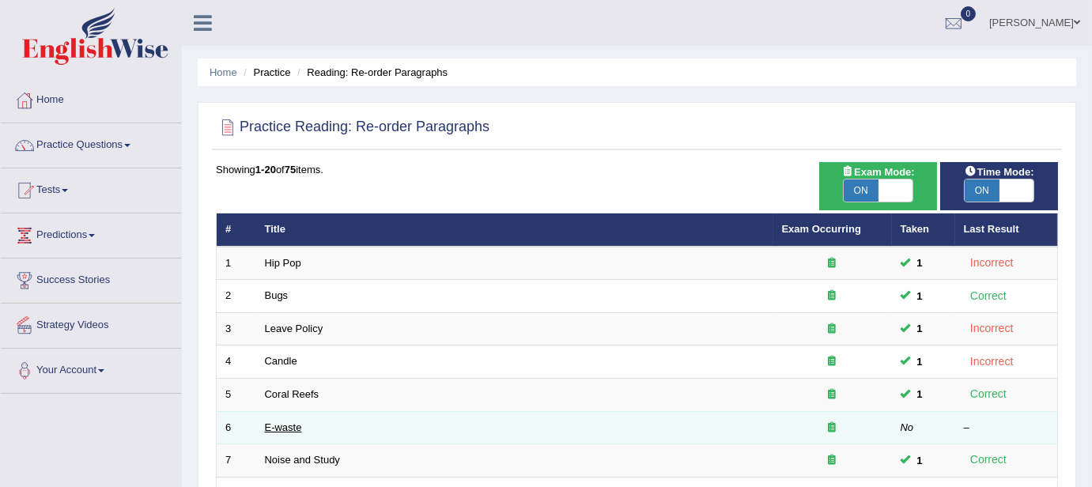
click at [274, 421] on link "E-waste" at bounding box center [283, 427] width 37 height 12
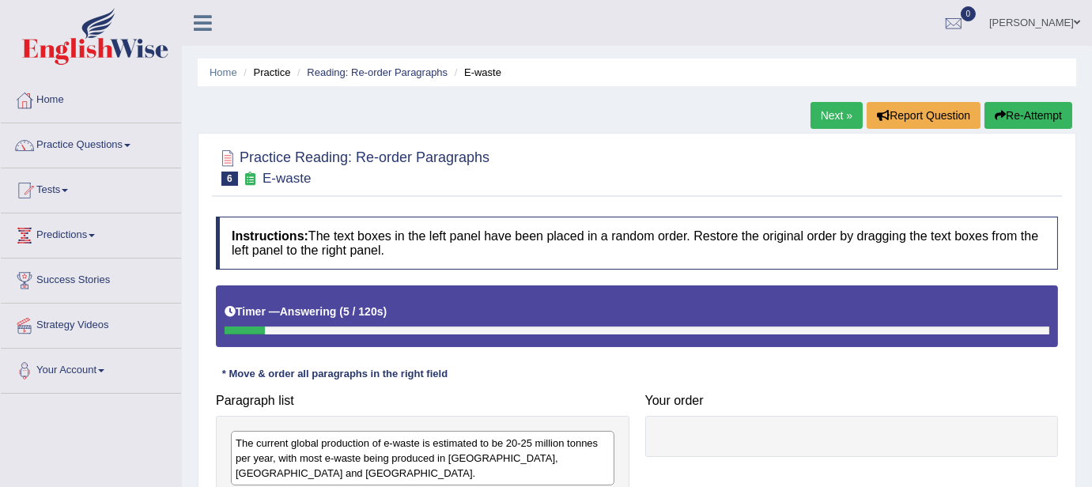
scroll to position [343, 0]
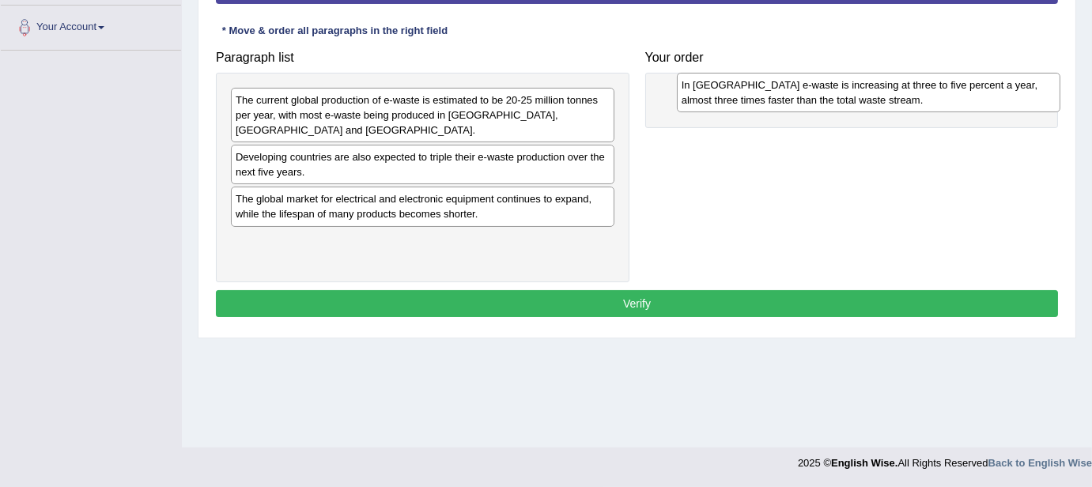
drag, startPoint x: 380, startPoint y: 203, endPoint x: 826, endPoint y: 90, distance: 460.1
click at [826, 90] on div "In Europe e-waste is increasing at three to five percent a year, almost three t…" at bounding box center [869, 93] width 384 height 40
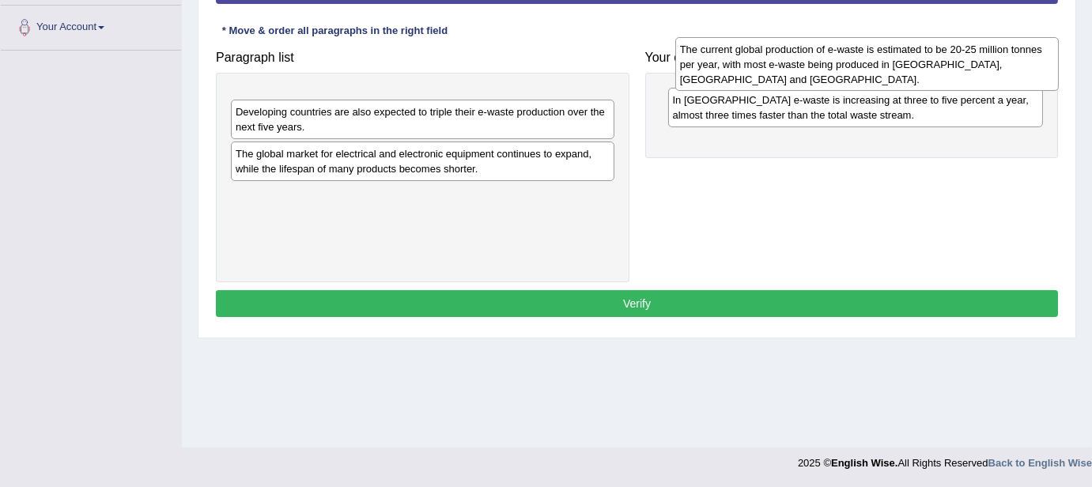
drag, startPoint x: 504, startPoint y: 120, endPoint x: 948, endPoint y: 70, distance: 447.3
click at [948, 70] on div "The current global production of e-waste is estimated to be 20-25 million tonne…" at bounding box center [867, 64] width 384 height 55
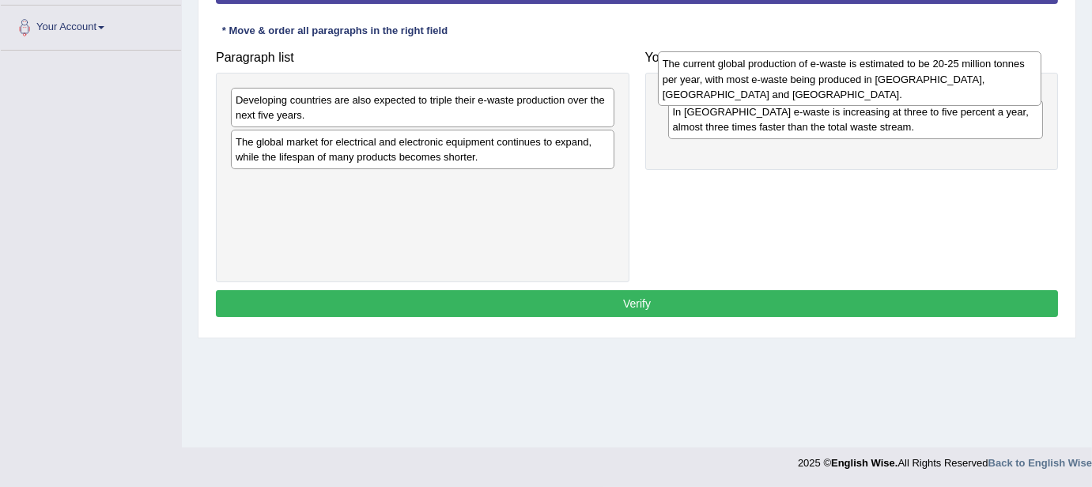
drag, startPoint x: 552, startPoint y: 110, endPoint x: 979, endPoint y: 75, distance: 428.4
click at [979, 75] on div "The current global production of e-waste is estimated to be 20-25 million tonne…" at bounding box center [850, 78] width 384 height 55
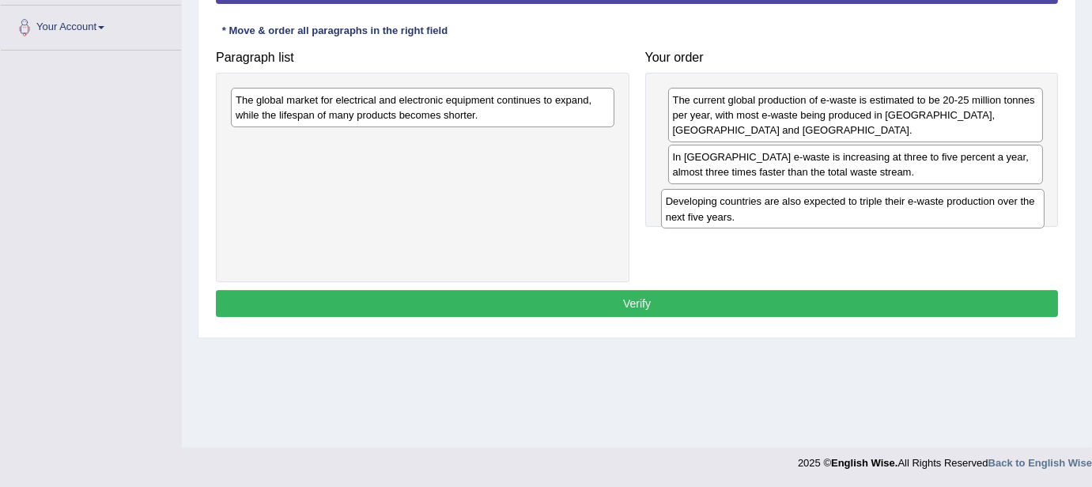
drag, startPoint x: 448, startPoint y: 100, endPoint x: 879, endPoint y: 201, distance: 442.7
click at [879, 201] on div "Developing countries are also expected to triple their e-waste production over …" at bounding box center [853, 209] width 384 height 40
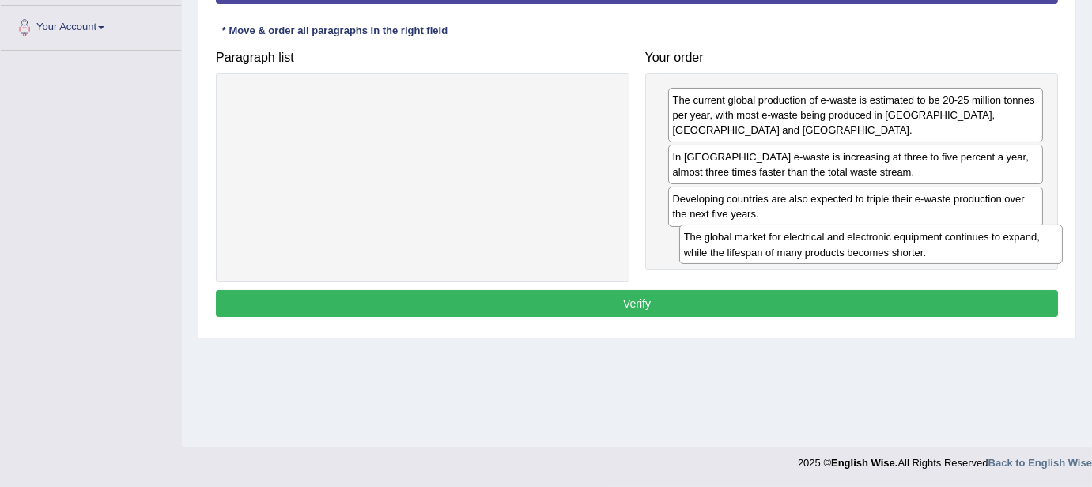
drag, startPoint x: 297, startPoint y: 96, endPoint x: 746, endPoint y: 233, distance: 469.0
click at [746, 233] on div "The global market for electrical and electronic equipment continues to expand, …" at bounding box center [871, 245] width 384 height 40
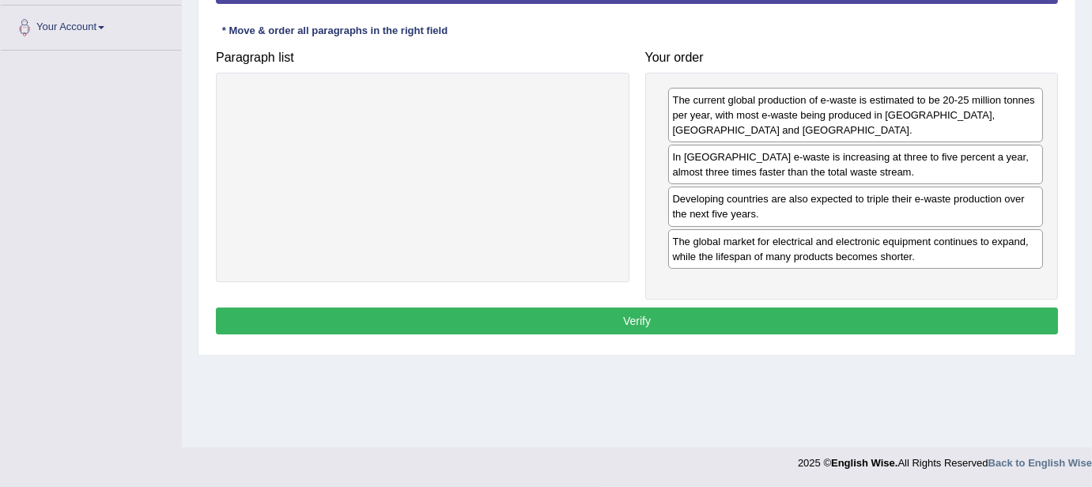
click at [724, 323] on button "Verify" at bounding box center [637, 321] width 842 height 27
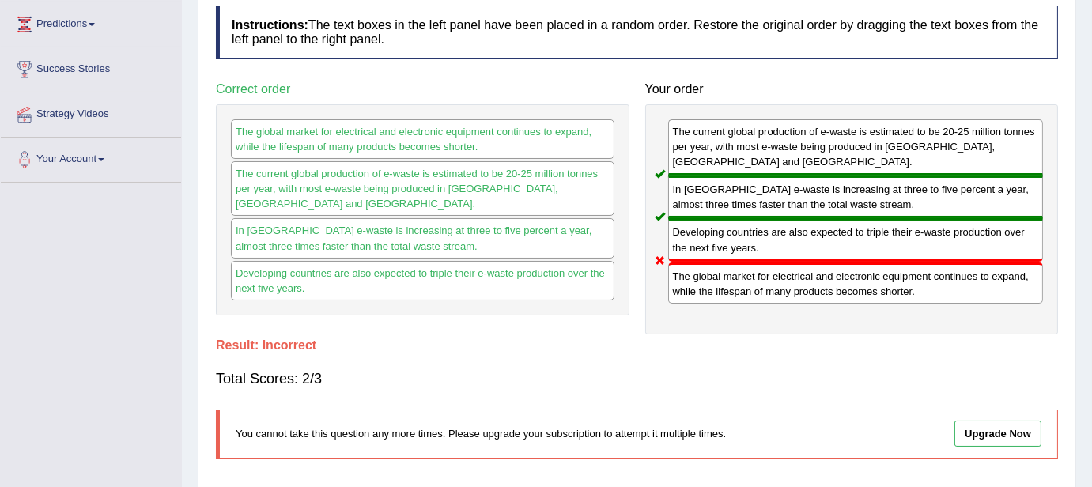
scroll to position [0, 0]
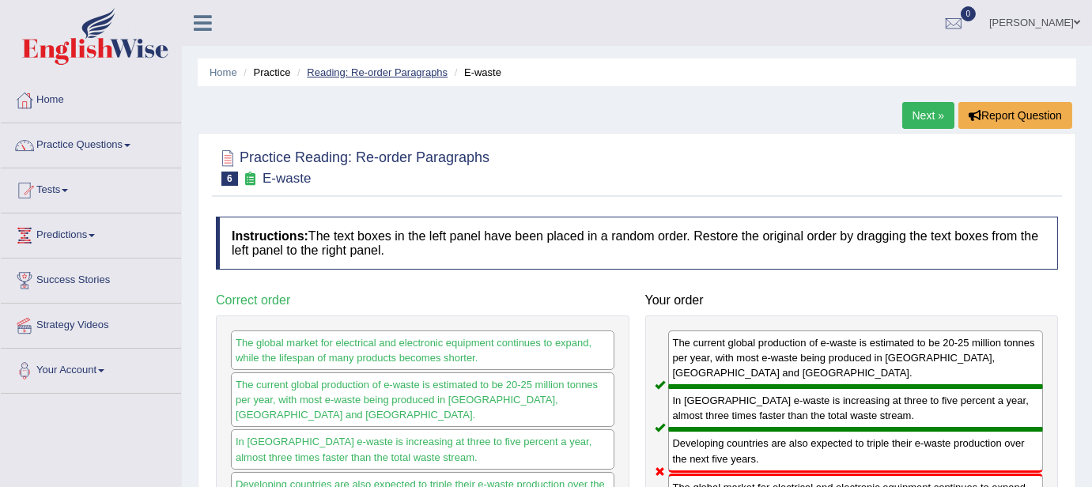
click at [388, 70] on link "Reading: Re-order Paragraphs" at bounding box center [377, 72] width 141 height 12
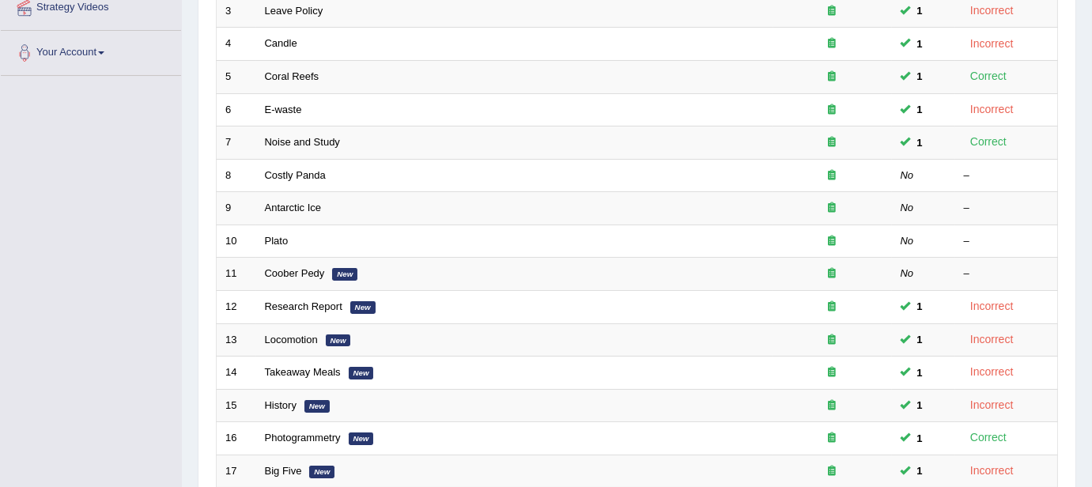
scroll to position [287, 0]
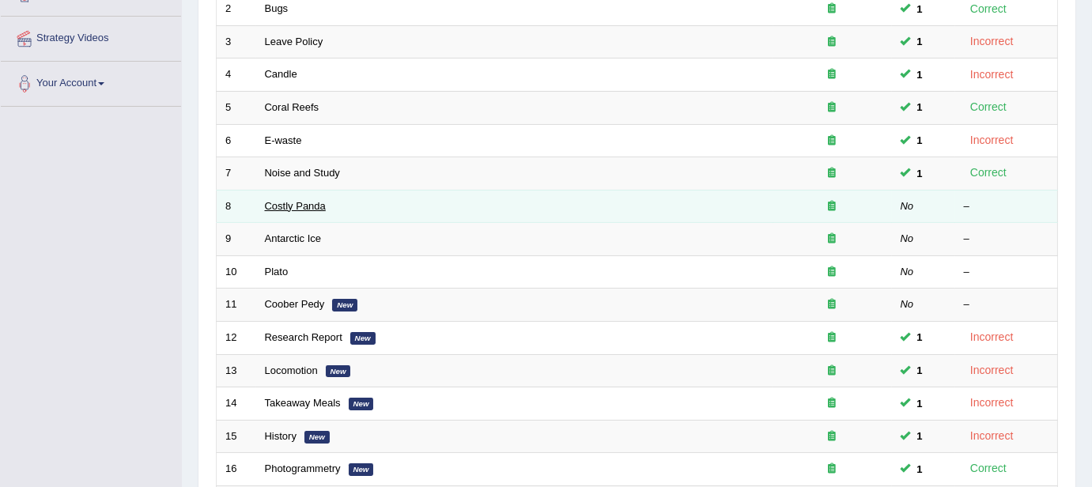
click at [301, 207] on link "Costly Panda" at bounding box center [295, 206] width 61 height 12
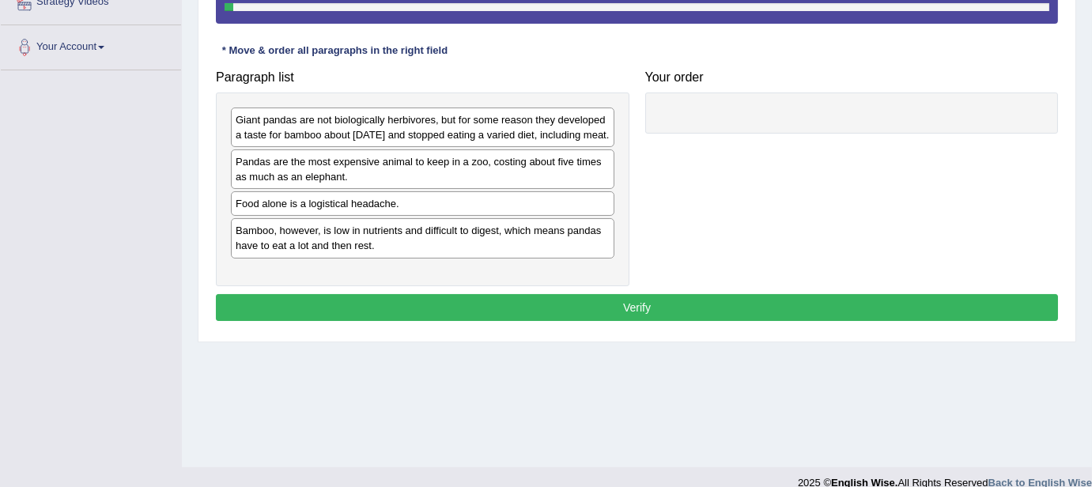
scroll to position [323, 0]
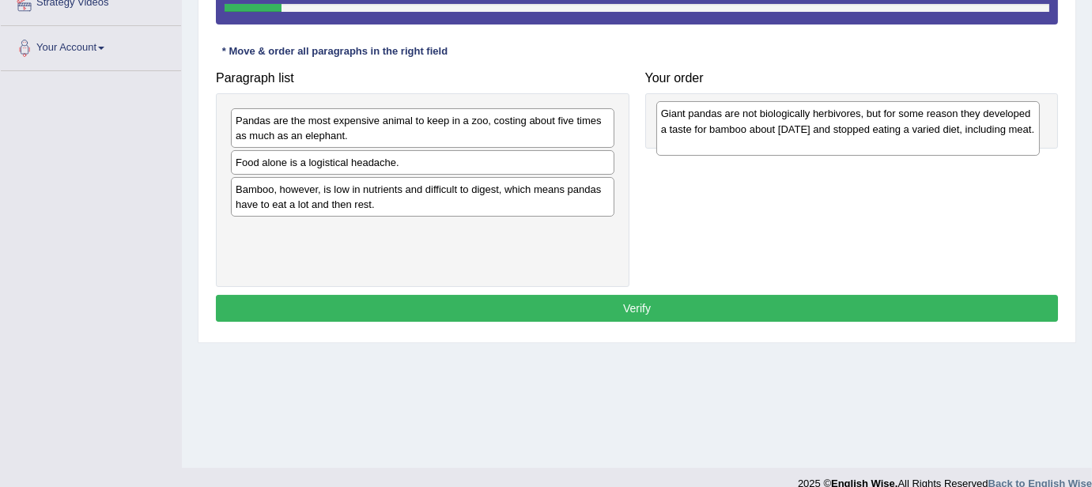
drag, startPoint x: 380, startPoint y: 127, endPoint x: 807, endPoint y: 121, distance: 426.3
click at [807, 121] on div "Giant pandas are not biologically herbivores, but for some reason they develope…" at bounding box center [848, 128] width 384 height 55
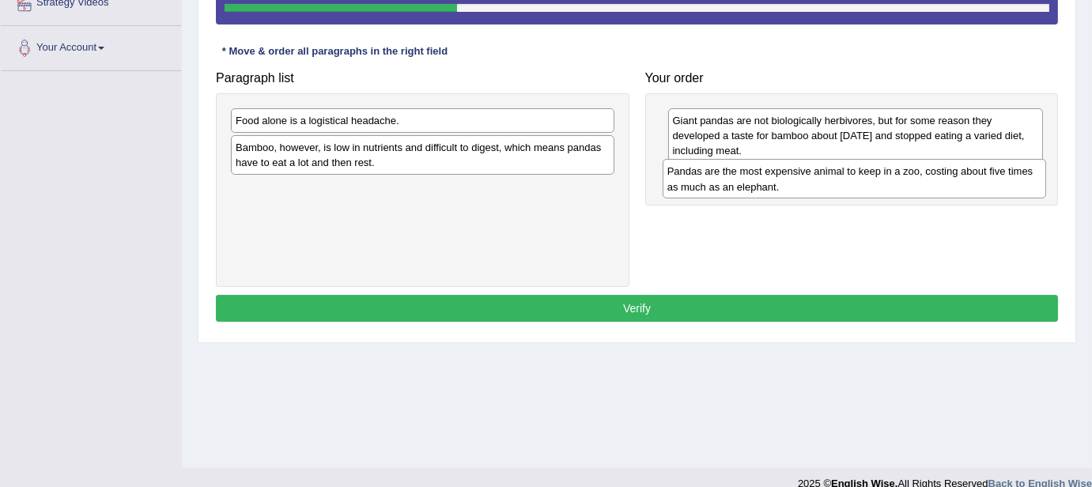
drag, startPoint x: 424, startPoint y: 127, endPoint x: 856, endPoint y: 180, distance: 434.9
click at [856, 180] on div "Pandas are the most expensive animal to keep in a zoo, costing about five times…" at bounding box center [855, 179] width 384 height 40
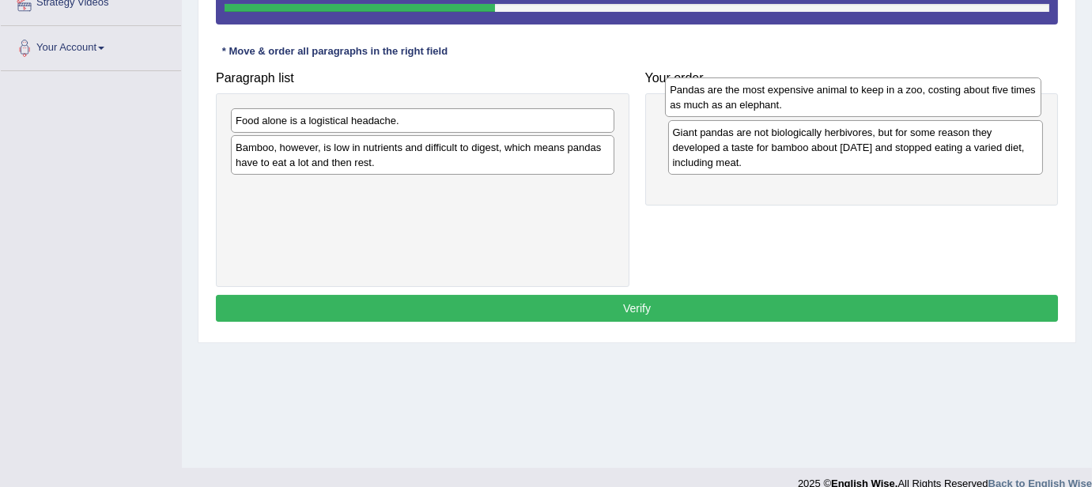
drag, startPoint x: 856, startPoint y: 180, endPoint x: 849, endPoint y: 93, distance: 87.2
click at [849, 93] on div "Pandas are the most expensive animal to keep in a zoo, costing about five times…" at bounding box center [853, 97] width 376 height 40
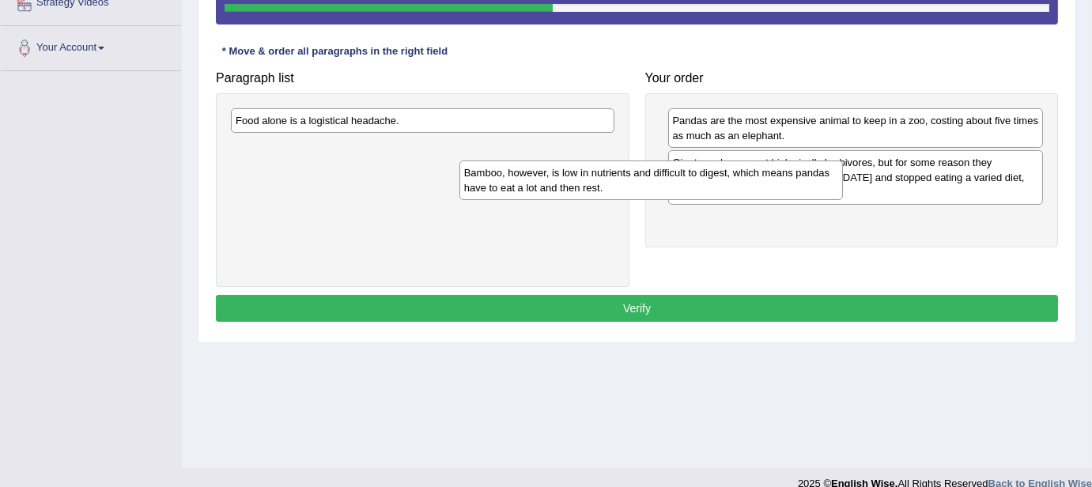
drag, startPoint x: 461, startPoint y: 159, endPoint x: 846, endPoint y: 232, distance: 391.9
click at [796, 200] on div "Bamboo, however, is low in nutrients and difficult to digest, which means panda…" at bounding box center [651, 181] width 384 height 40
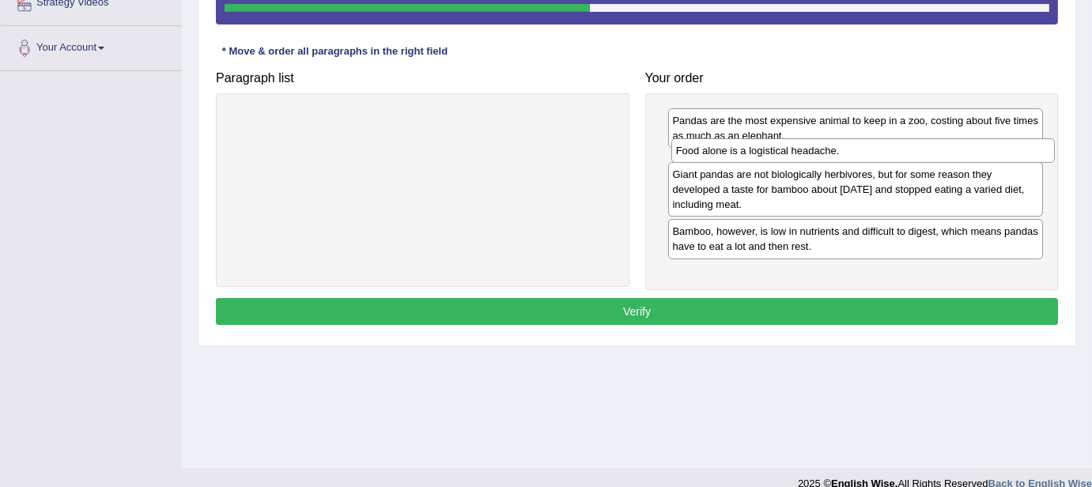
drag, startPoint x: 606, startPoint y: 119, endPoint x: 1045, endPoint y: 150, distance: 440.8
click at [1045, 150] on div "Food alone is a logistical headache." at bounding box center [863, 150] width 384 height 25
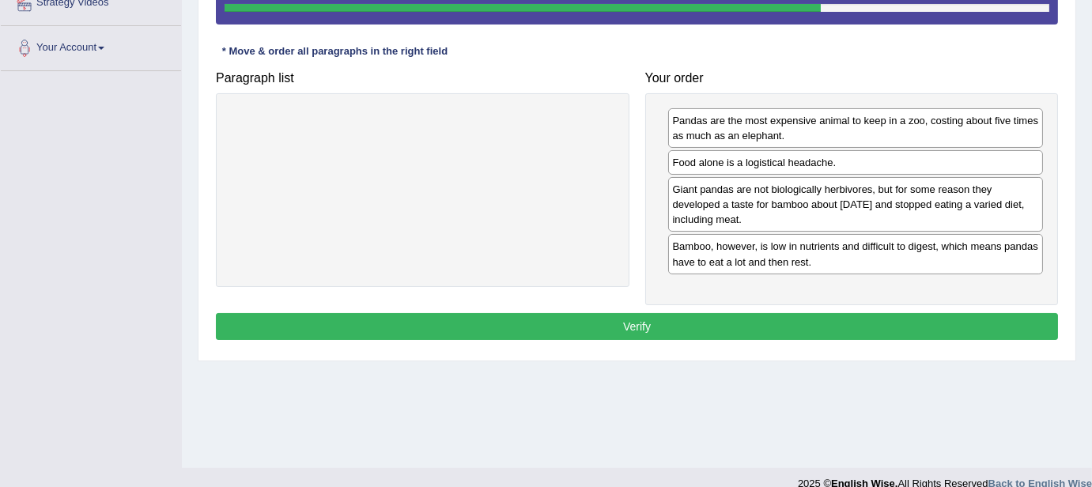
click at [873, 323] on button "Verify" at bounding box center [637, 326] width 842 height 27
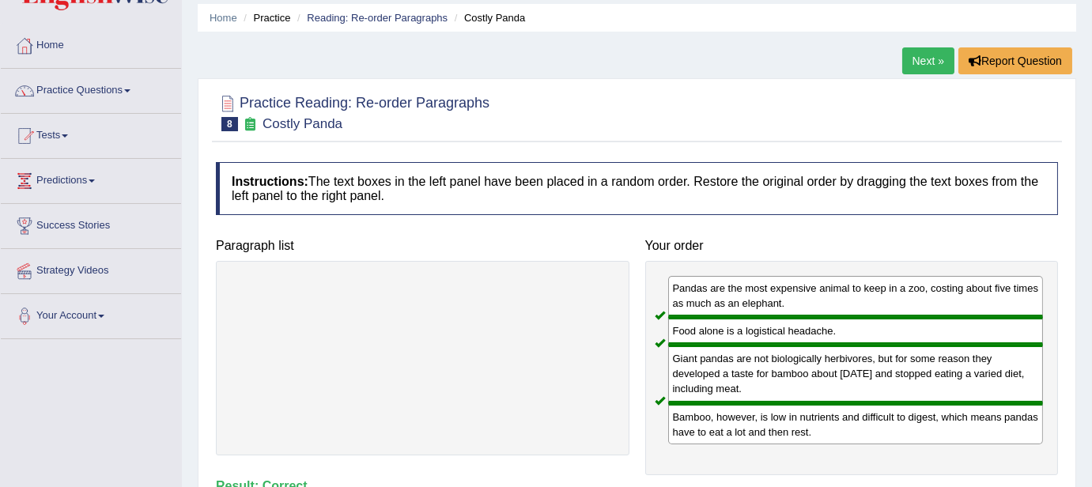
scroll to position [0, 0]
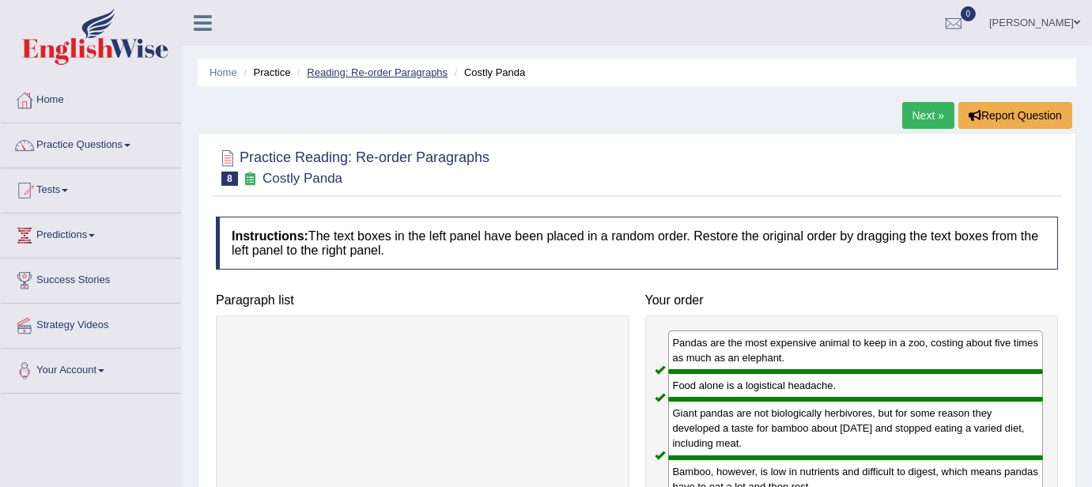
click at [418, 70] on link "Reading: Re-order Paragraphs" at bounding box center [377, 72] width 141 height 12
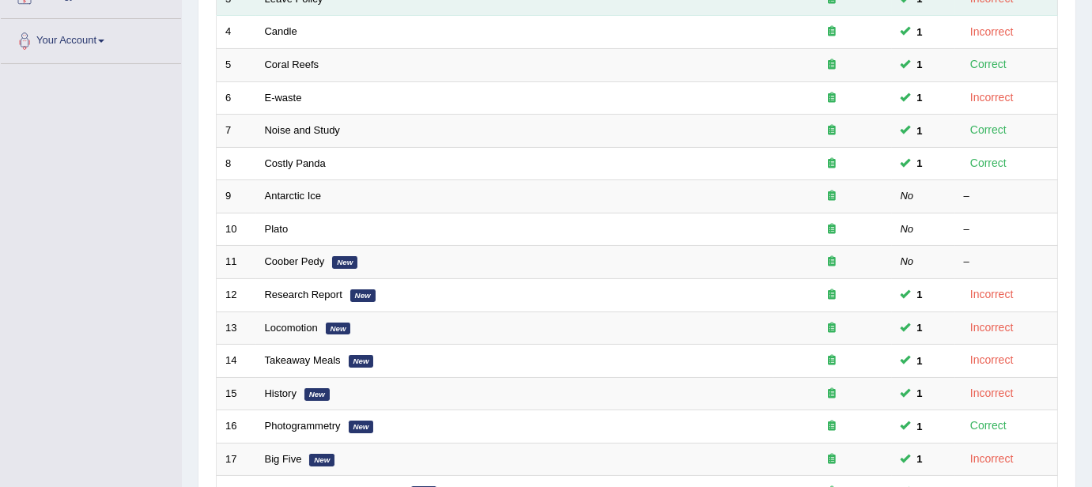
scroll to position [323, 0]
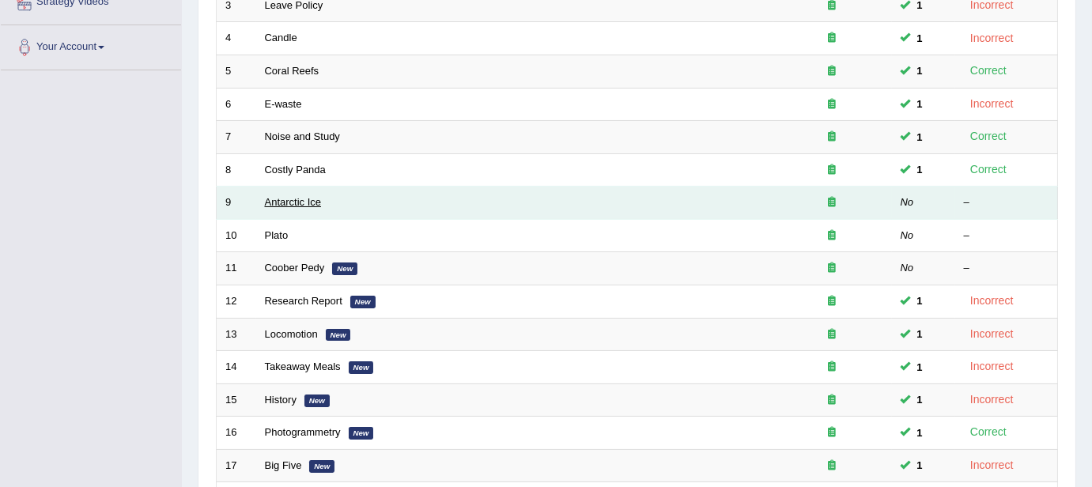
click at [298, 196] on link "Antarctic Ice" at bounding box center [293, 202] width 57 height 12
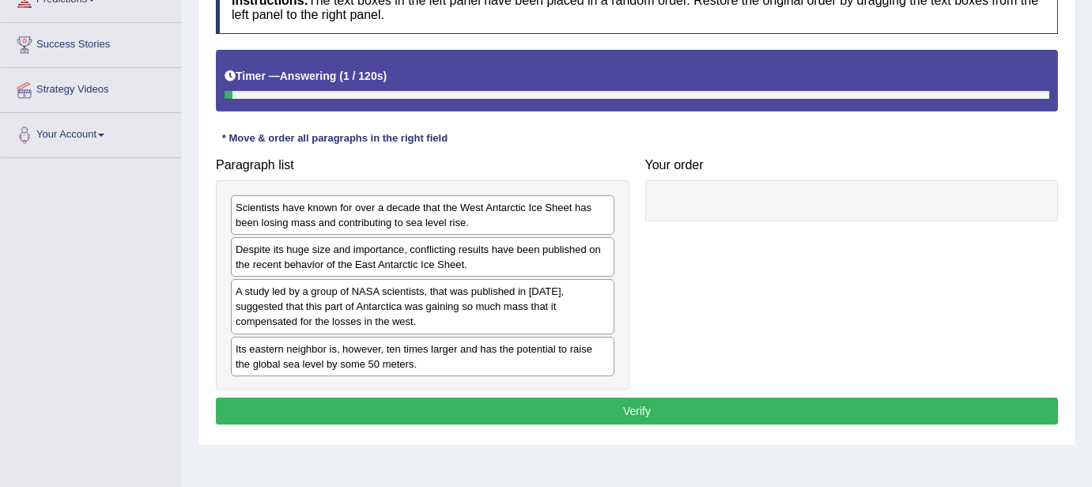
scroll to position [240, 0]
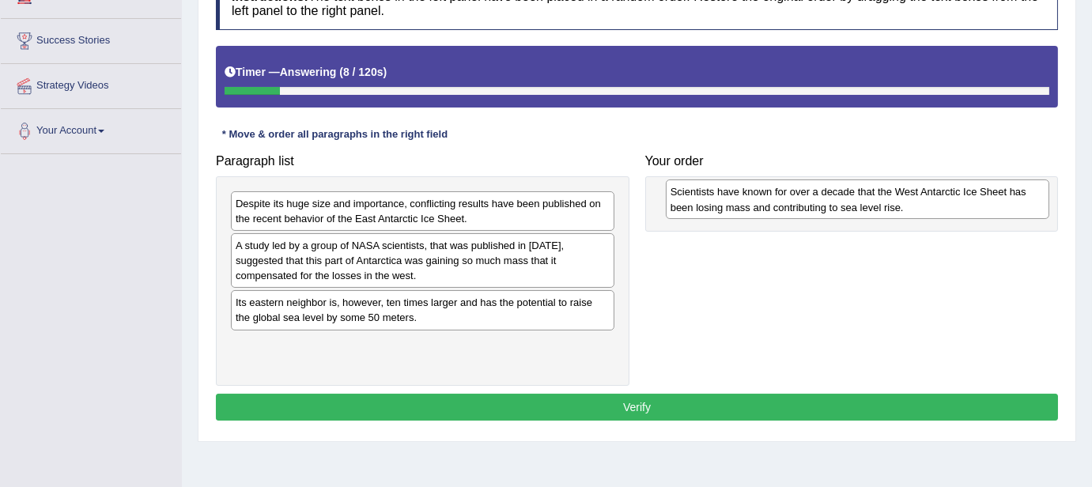
drag, startPoint x: 359, startPoint y: 211, endPoint x: 794, endPoint y: 201, distance: 435.1
click at [794, 201] on div "Scientists have known for over a decade that the West Antarctic Ice Sheet has b…" at bounding box center [858, 200] width 384 height 40
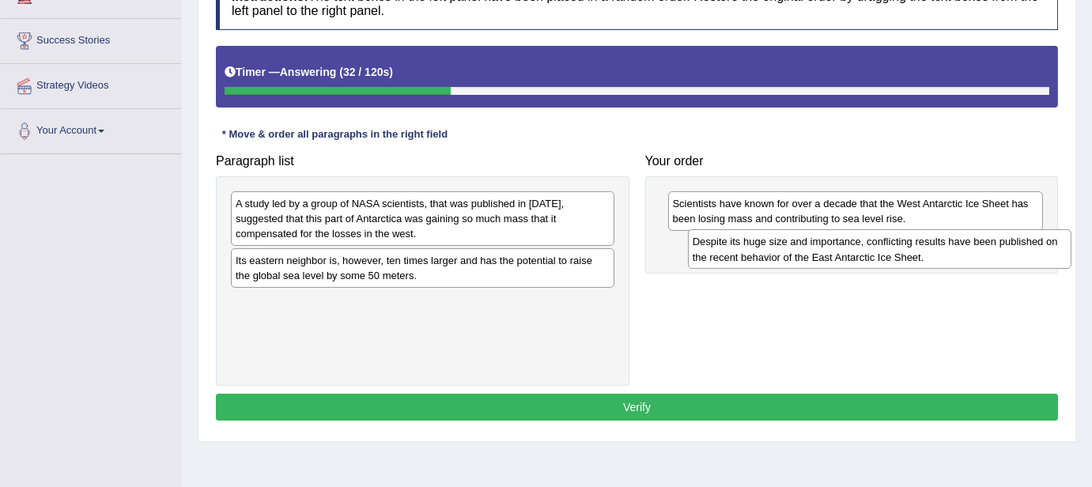
drag, startPoint x: 515, startPoint y: 211, endPoint x: 965, endPoint y: 250, distance: 451.6
click at [966, 250] on div "Despite its huge size and importance, conflicting results have been published o…" at bounding box center [880, 249] width 384 height 40
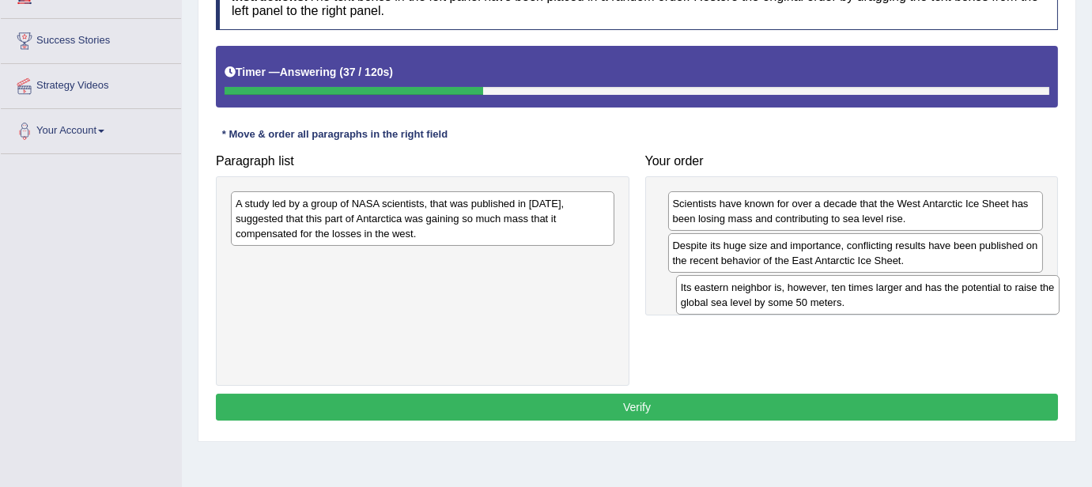
drag, startPoint x: 472, startPoint y: 277, endPoint x: 909, endPoint y: 304, distance: 437.4
click at [909, 304] on div "Its eastern neighbor is, however, ten times larger and has the potential to rai…" at bounding box center [868, 295] width 384 height 40
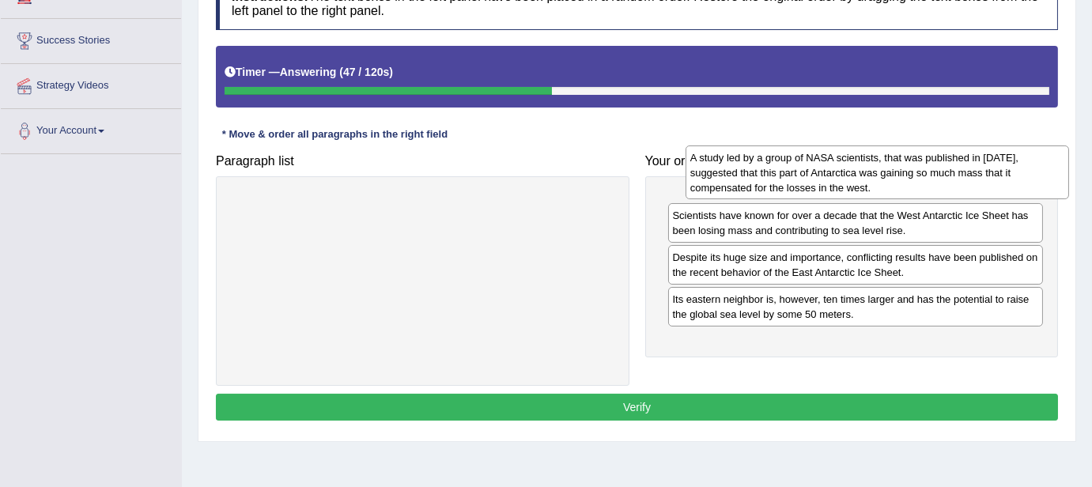
drag, startPoint x: 521, startPoint y: 215, endPoint x: 976, endPoint y: 170, distance: 456.9
click at [976, 170] on div "A study led by a group of NASA scientists, that was published in 2015, suggeste…" at bounding box center [878, 173] width 384 height 55
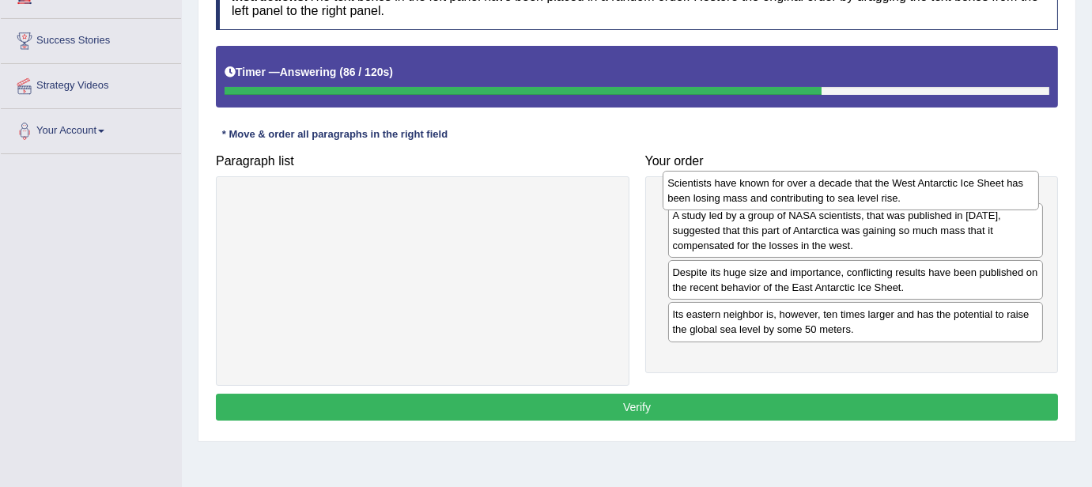
drag, startPoint x: 714, startPoint y: 278, endPoint x: 713, endPoint y: 195, distance: 83.8
click at [713, 195] on div "Scientists have known for over a decade that the West Antarctic Ice Sheet has b…" at bounding box center [851, 191] width 376 height 40
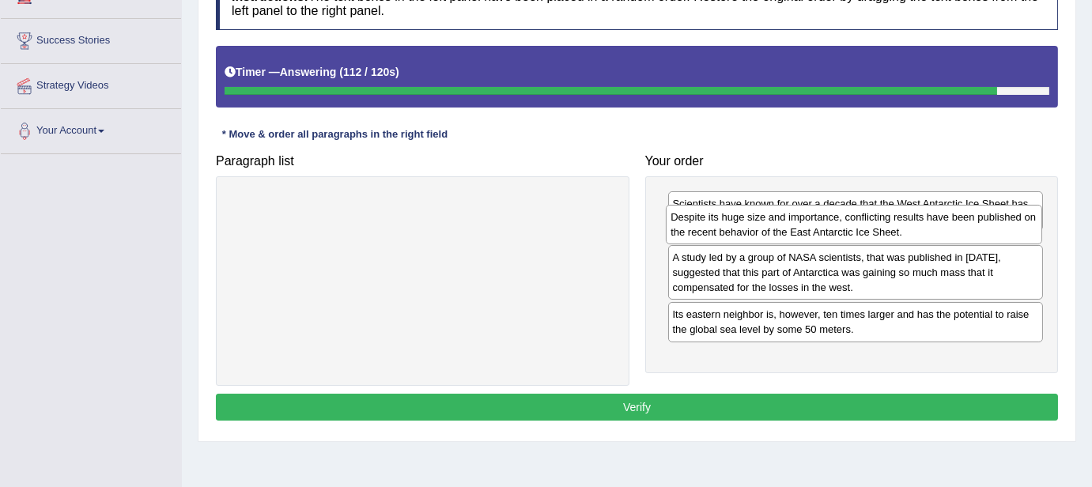
drag, startPoint x: 704, startPoint y: 304, endPoint x: 701, endPoint y: 220, distance: 84.7
click at [701, 220] on div "Despite its huge size and importance, conflicting results have been published o…" at bounding box center [854, 225] width 376 height 40
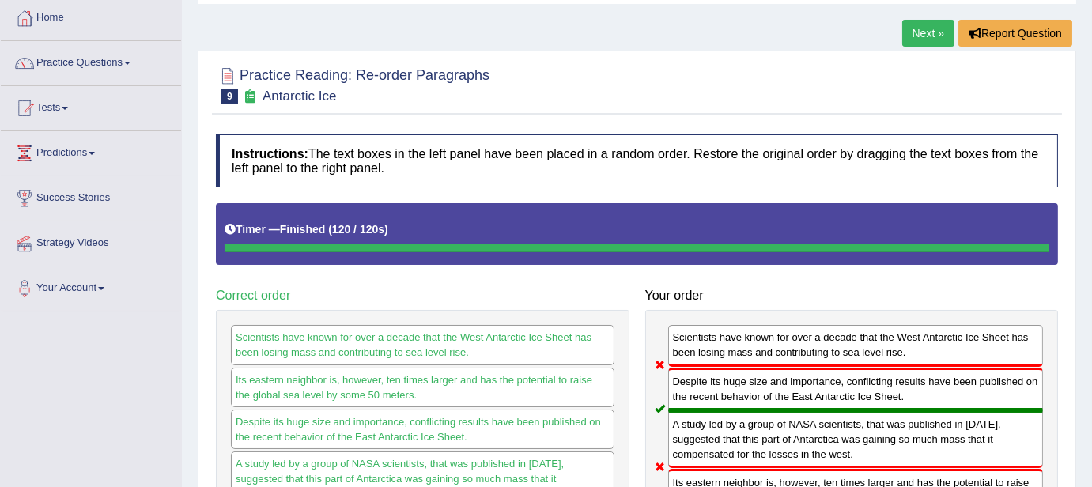
scroll to position [0, 0]
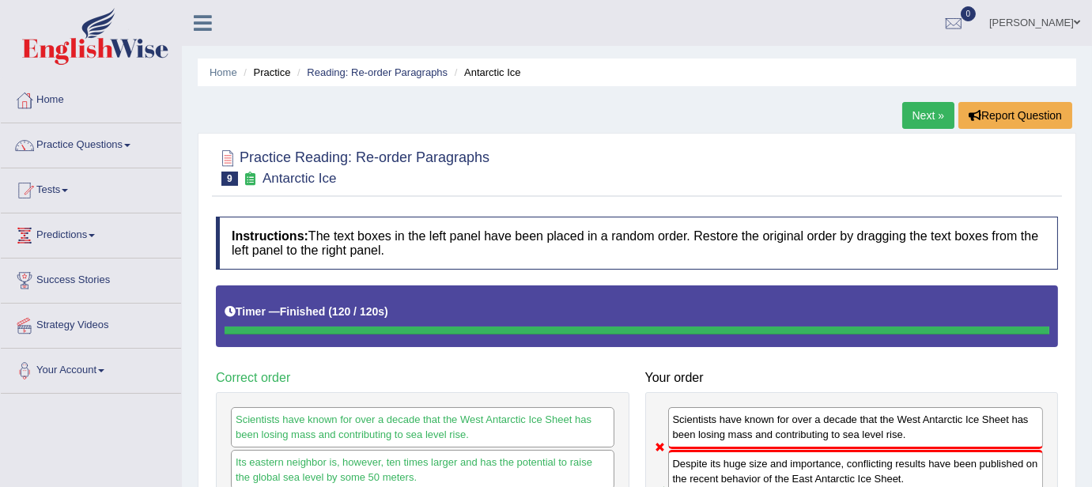
click at [425, 80] on ul "Home Practice Reading: Re-order Paragraphs Antarctic Ice" at bounding box center [637, 73] width 879 height 28
click at [425, 67] on link "Reading: Re-order Paragraphs" at bounding box center [377, 72] width 141 height 12
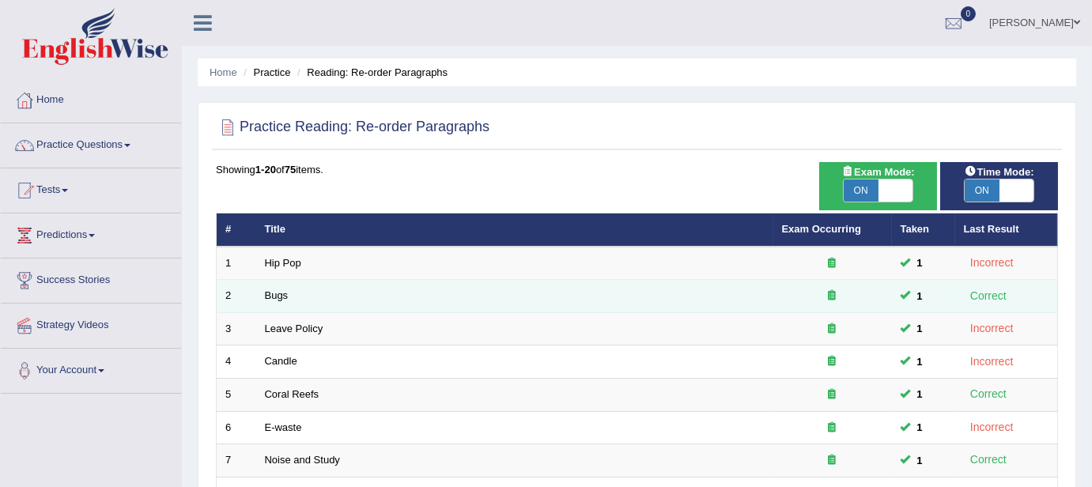
scroll to position [371, 0]
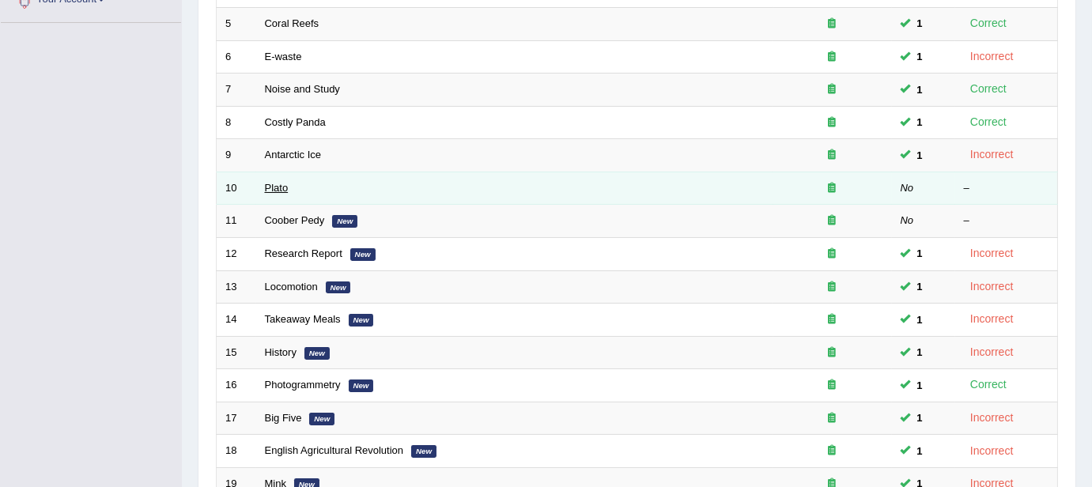
click at [280, 182] on link "Plato" at bounding box center [277, 188] width 24 height 12
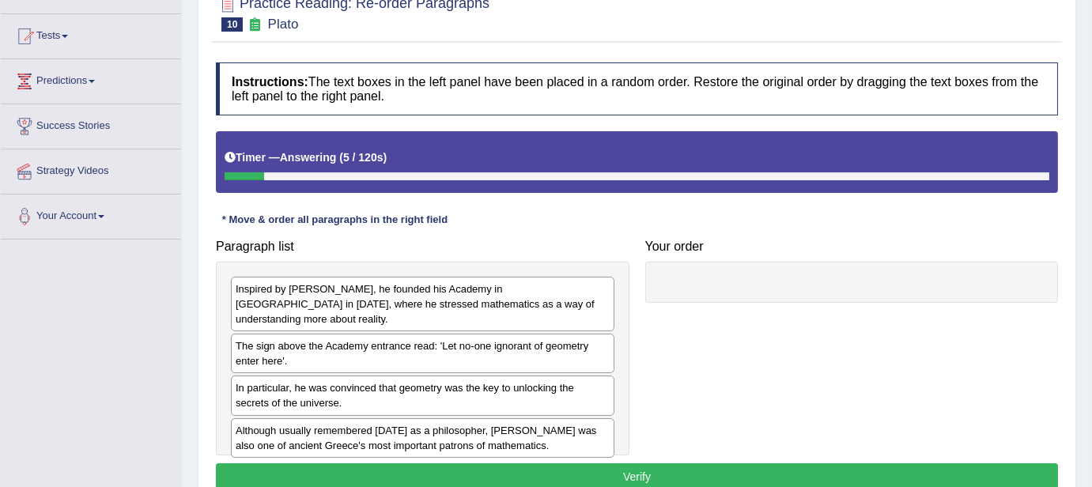
scroll to position [240, 0]
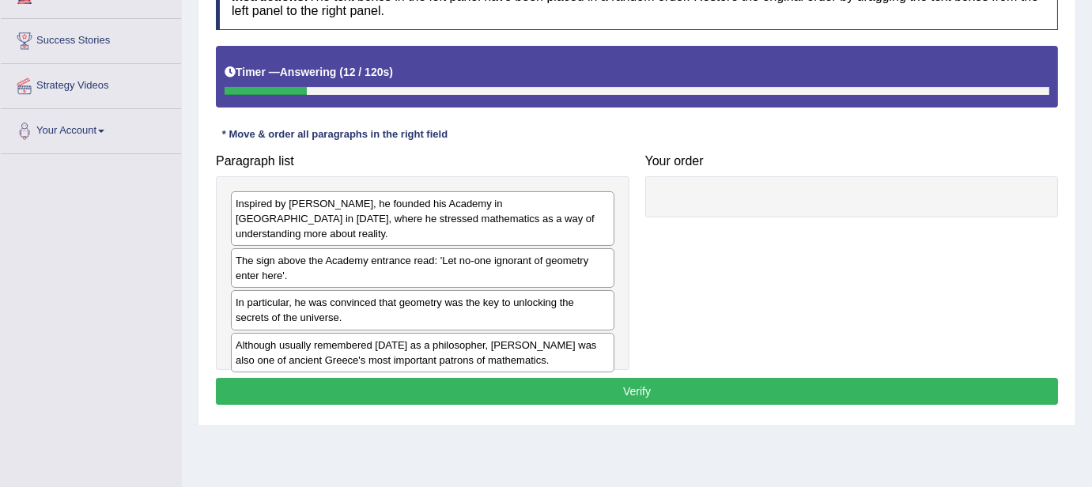
click at [304, 221] on div "Inspired by Pythagoras, he founded his Academy in Athens in 387 BC, where he st…" at bounding box center [423, 218] width 384 height 55
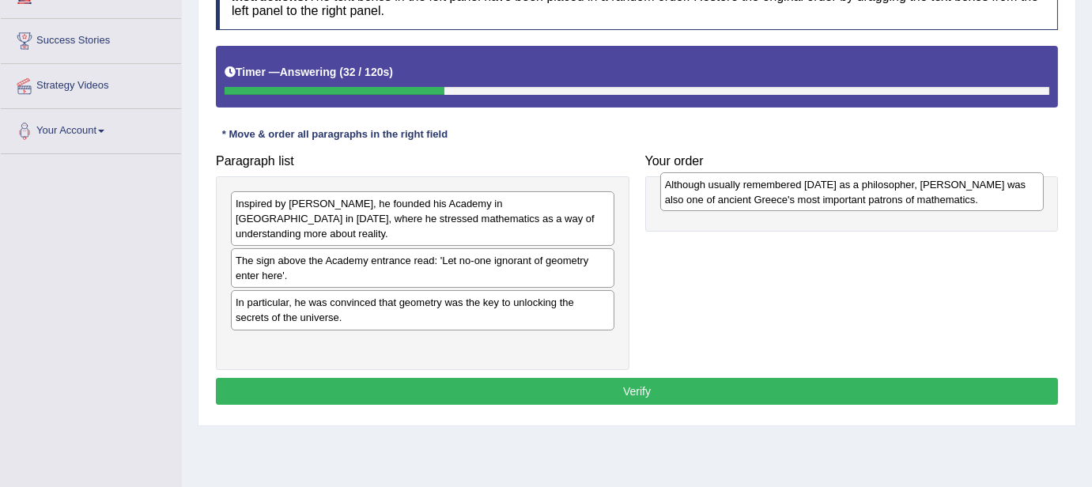
drag, startPoint x: 394, startPoint y: 331, endPoint x: 822, endPoint y: 186, distance: 452.4
click at [822, 186] on div "Although usually remembered today as a philosopher, Plato was also one of ancie…" at bounding box center [852, 192] width 384 height 40
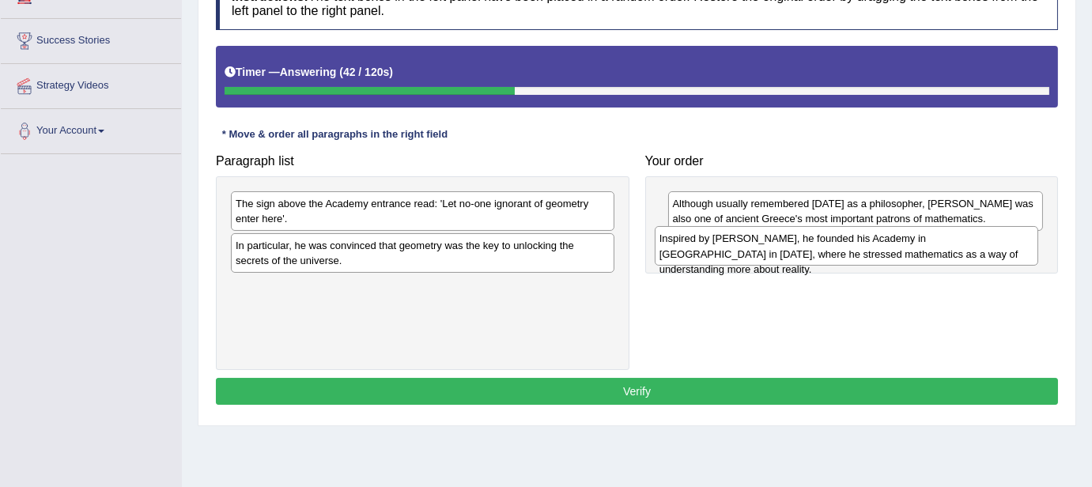
drag, startPoint x: 486, startPoint y: 208, endPoint x: 913, endPoint y: 243, distance: 428.4
click at [913, 243] on div "Inspired by Pythagoras, he founded his Academy in Athens in 387 BC, where he st…" at bounding box center [847, 246] width 384 height 40
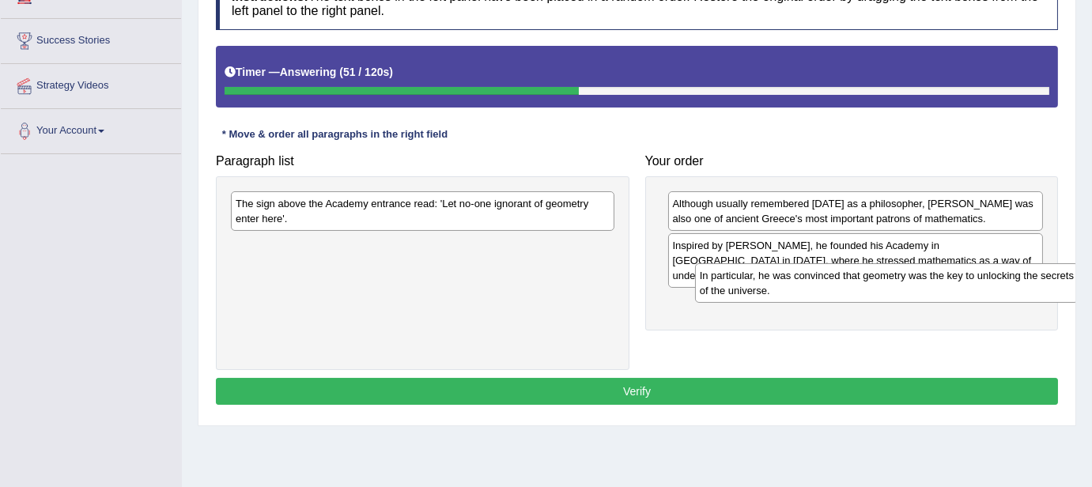
drag, startPoint x: 307, startPoint y: 246, endPoint x: 767, endPoint y: 276, distance: 461.2
click at [767, 276] on div "In particular, he was convinced that geometry was the key to unlocking the secr…" at bounding box center [887, 283] width 384 height 40
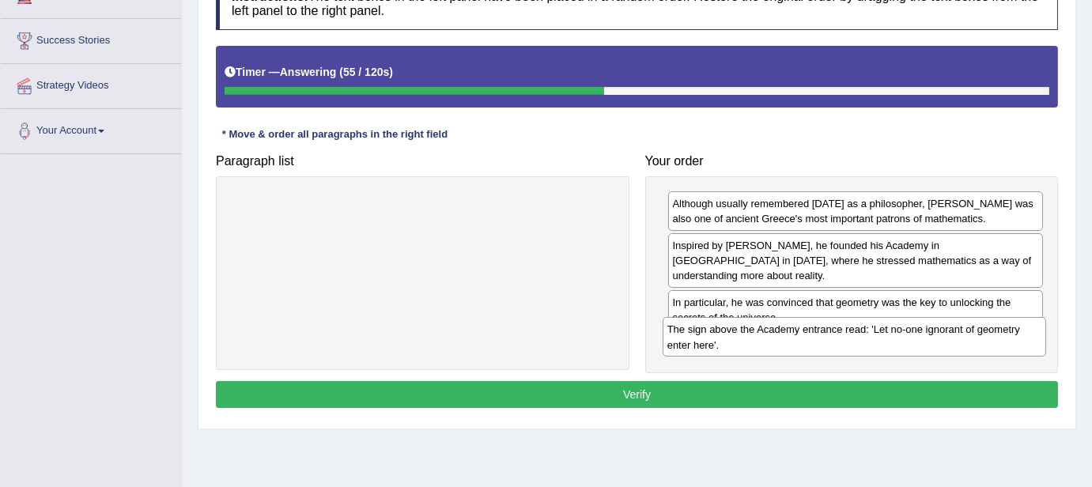
drag, startPoint x: 488, startPoint y: 205, endPoint x: 919, endPoint y: 331, distance: 449.2
click at [919, 331] on div "The sign above the Academy entrance read: 'Let no-one ignorant of geometry ente…" at bounding box center [855, 337] width 384 height 40
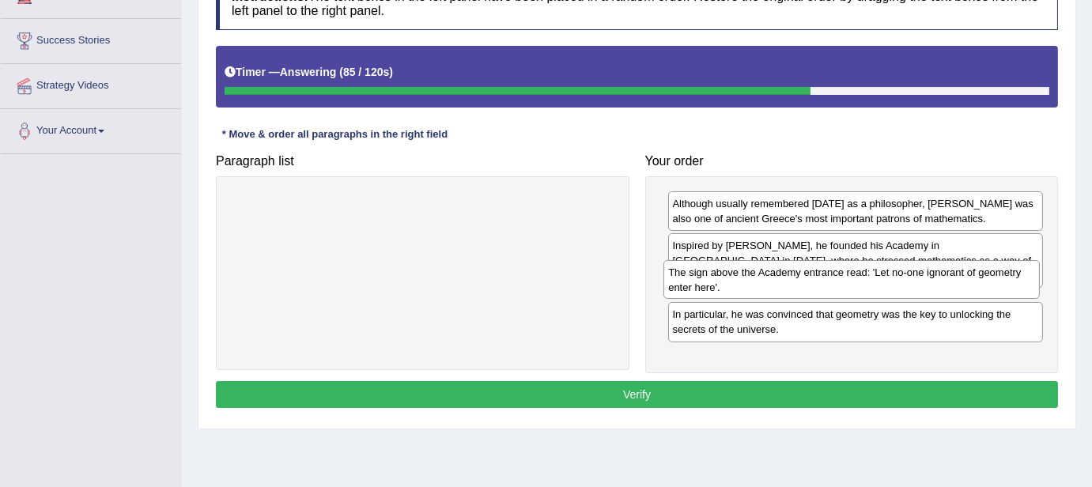
drag, startPoint x: 919, startPoint y: 331, endPoint x: 915, endPoint y: 275, distance: 56.3
click at [915, 275] on div "The sign above the Academy entrance read: 'Let no-one ignorant of geometry ente…" at bounding box center [851, 280] width 376 height 40
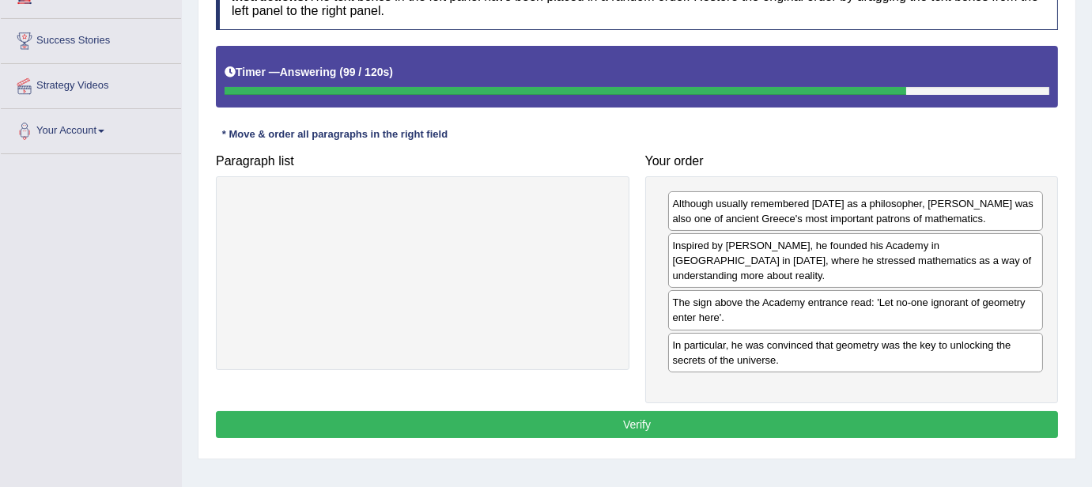
click at [724, 411] on button "Verify" at bounding box center [637, 424] width 842 height 27
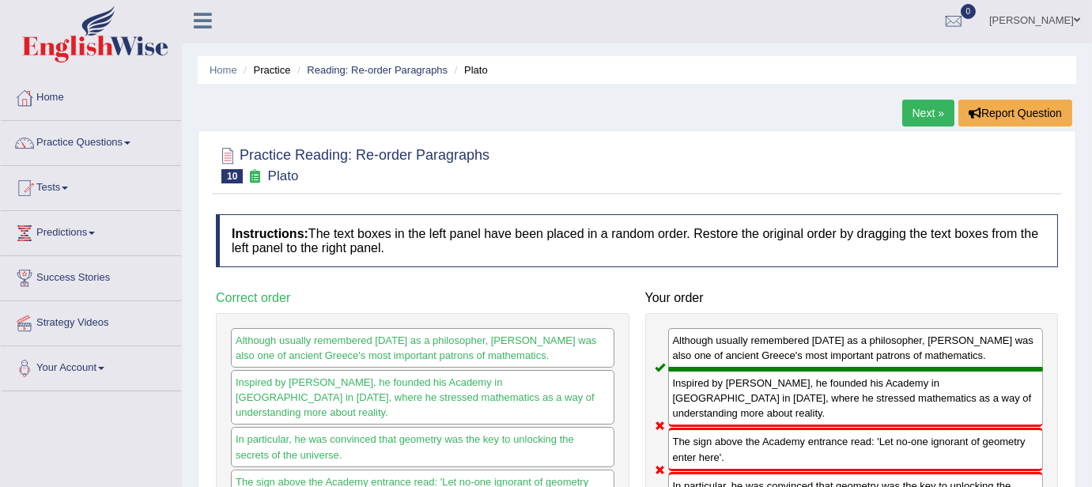
scroll to position [0, 0]
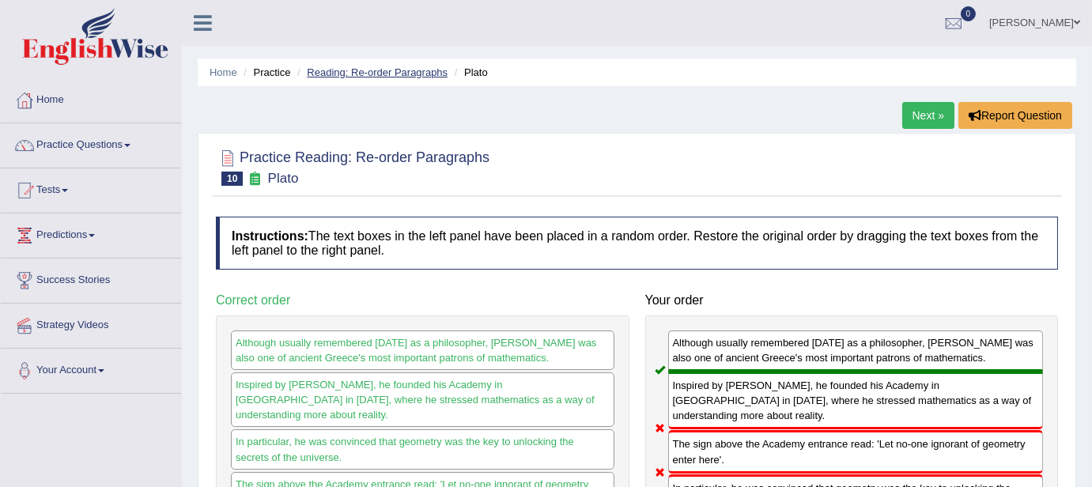
click at [407, 68] on link "Reading: Re-order Paragraphs" at bounding box center [377, 72] width 141 height 12
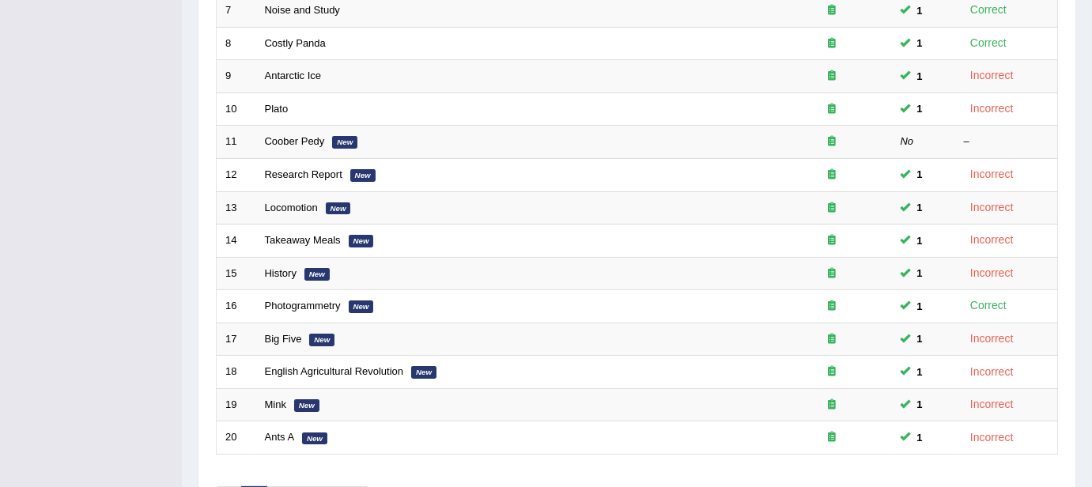
scroll to position [456, 0]
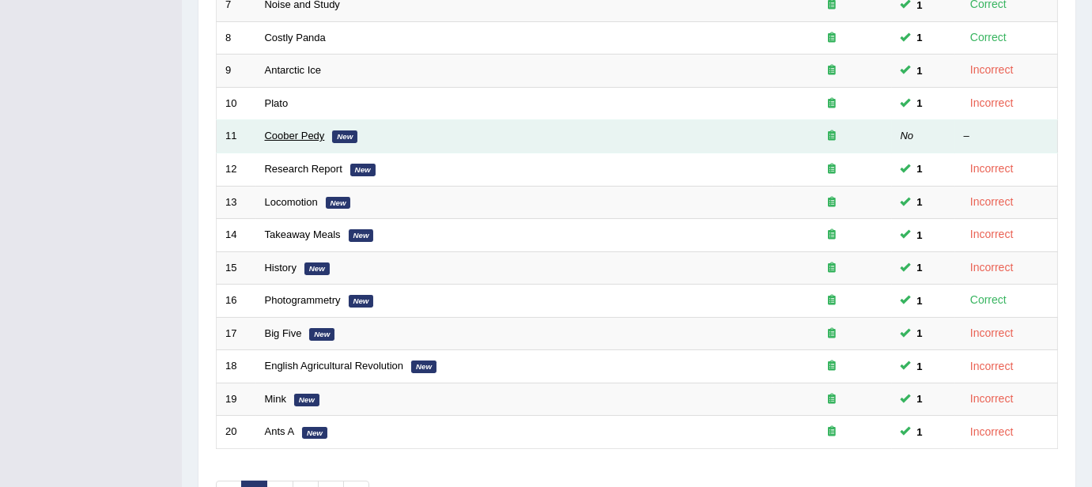
click at [282, 135] on link "Coober Pedy" at bounding box center [295, 136] width 60 height 12
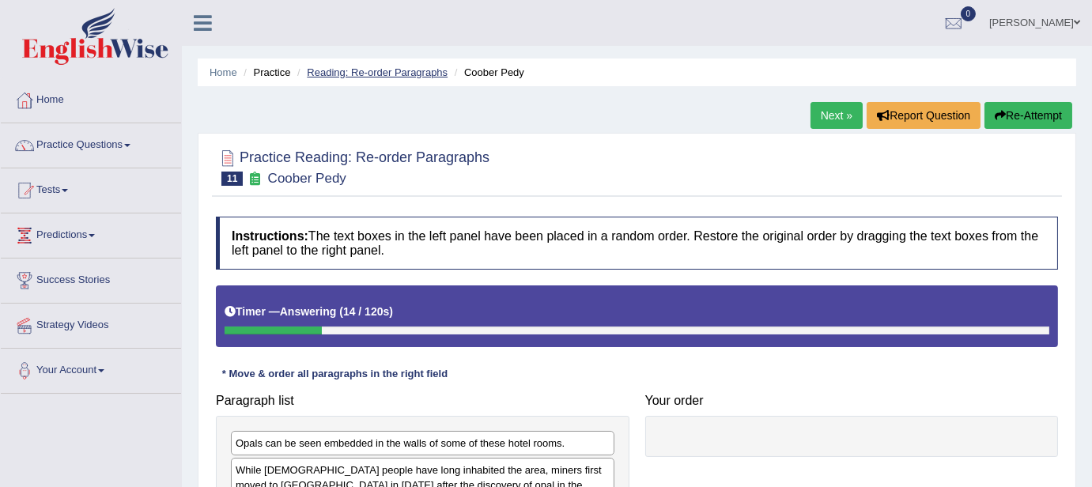
click at [371, 71] on link "Reading: Re-order Paragraphs" at bounding box center [377, 72] width 141 height 12
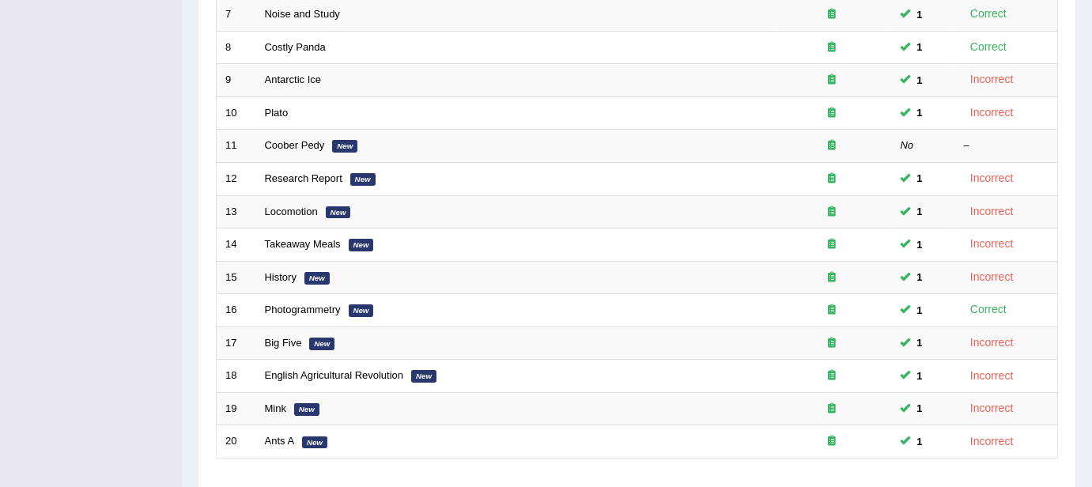
scroll to position [553, 0]
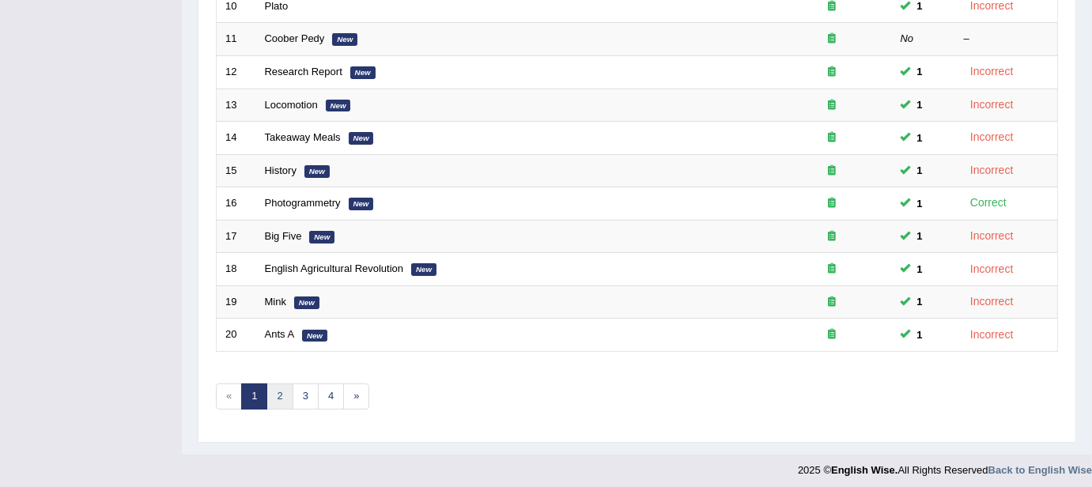
click at [282, 388] on link "2" at bounding box center [280, 397] width 26 height 26
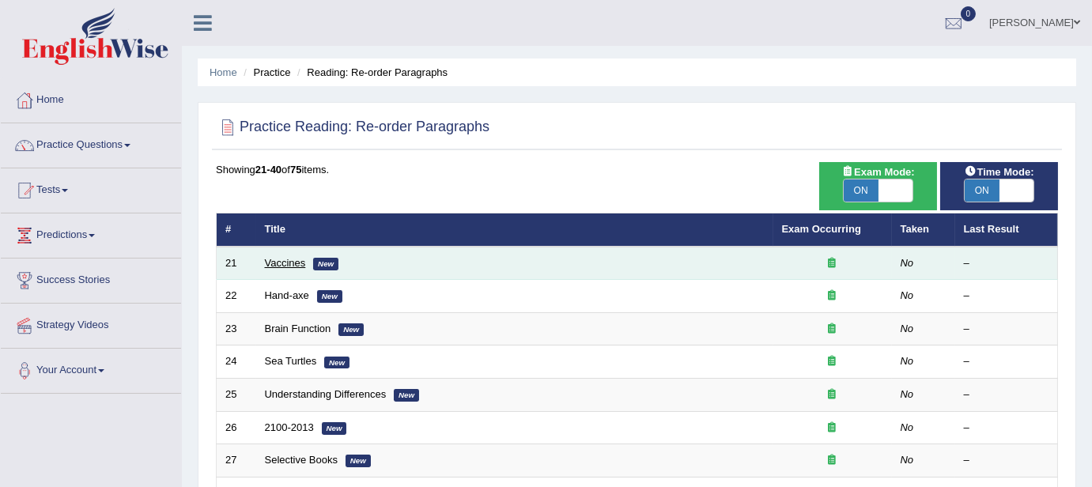
click at [295, 262] on link "Vaccines" at bounding box center [285, 263] width 41 height 12
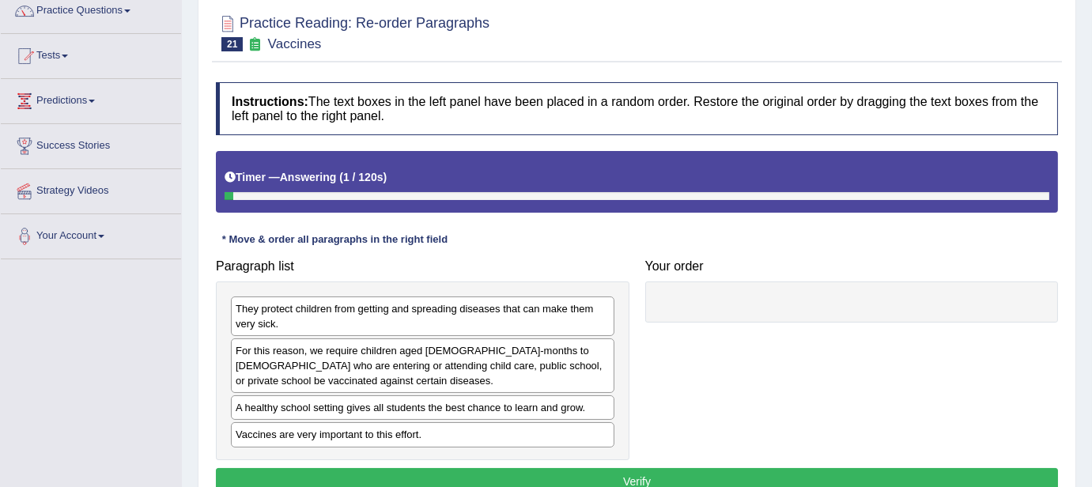
scroll to position [287, 0]
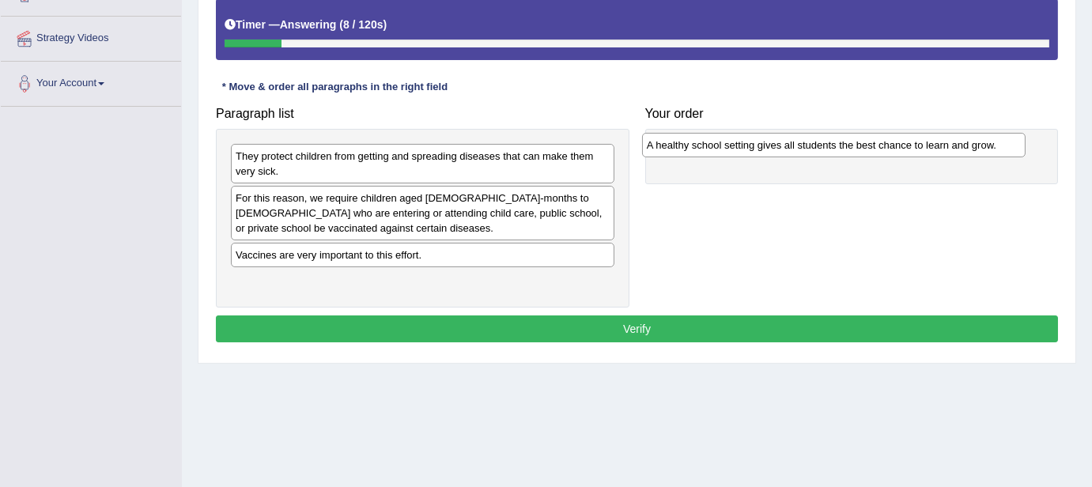
drag, startPoint x: 345, startPoint y: 259, endPoint x: 757, endPoint y: 149, distance: 426.4
click at [757, 149] on div "A healthy school setting gives all students the best chance to learn and grow." at bounding box center [834, 145] width 384 height 25
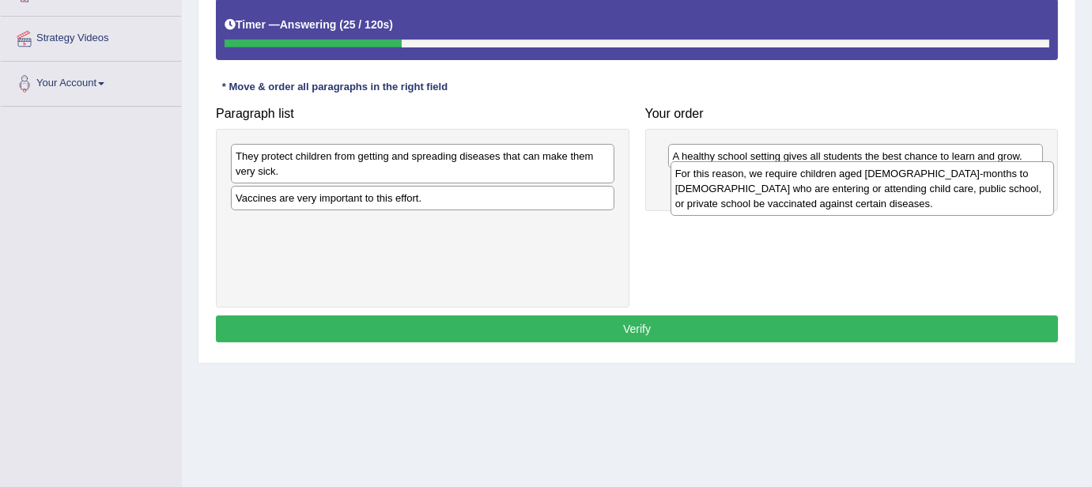
drag, startPoint x: 464, startPoint y: 214, endPoint x: 902, endPoint y: 190, distance: 438.7
click at [902, 190] on div "For this reason, we require children aged 2-months to 18-years old who are ente…" at bounding box center [863, 188] width 384 height 55
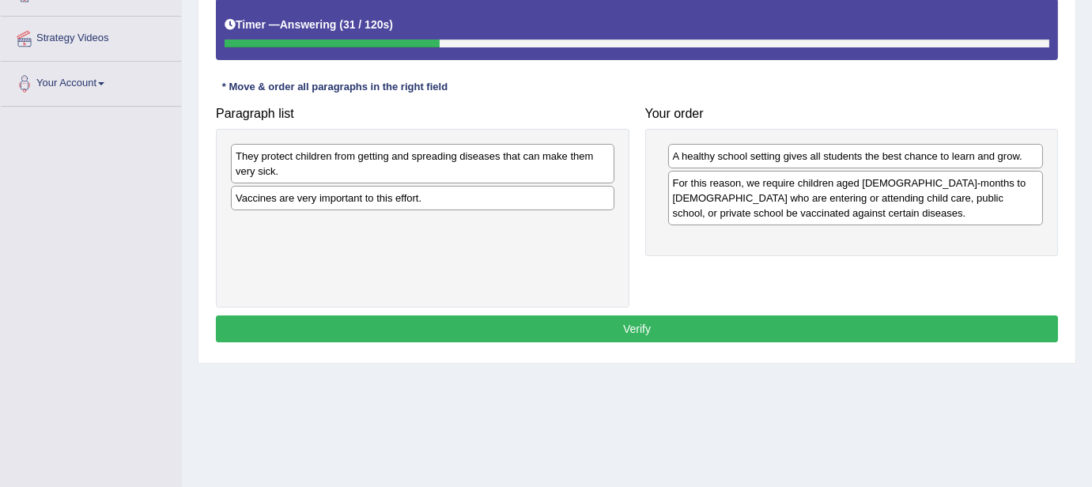
click at [533, 161] on div "They protect children from getting and spreading diseases that can make them ve…" at bounding box center [423, 164] width 384 height 40
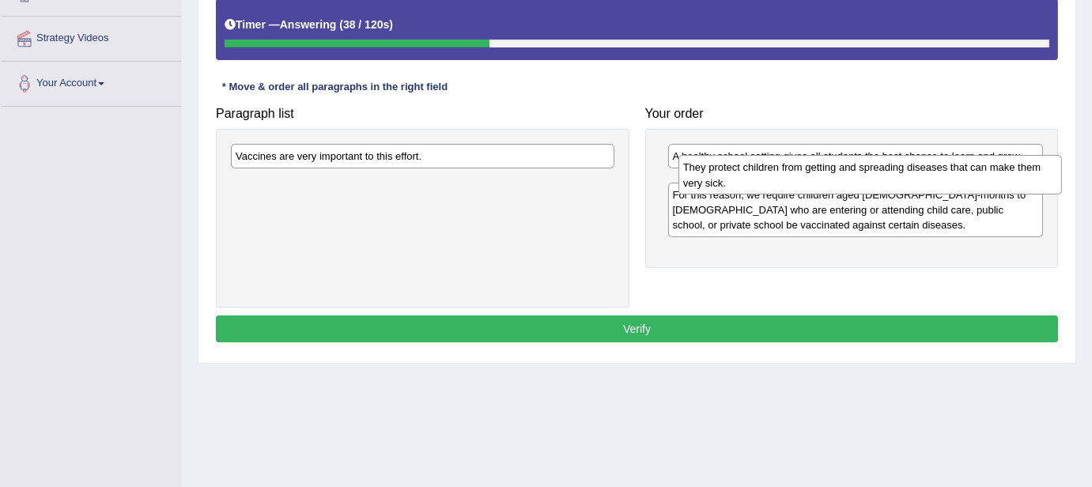
drag, startPoint x: 527, startPoint y: 159, endPoint x: 968, endPoint y: 172, distance: 440.7
click at [968, 172] on div "They protect children from getting and spreading diseases that can make them ve…" at bounding box center [871, 175] width 384 height 40
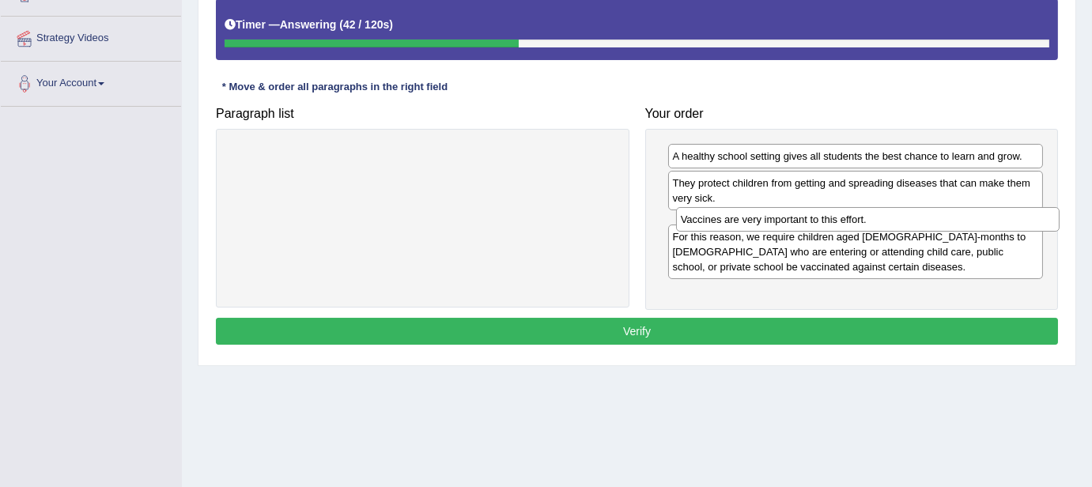
drag, startPoint x: 571, startPoint y: 157, endPoint x: 1016, endPoint y: 221, distance: 449.8
click at [1016, 221] on div "Vaccines are very important to this effort." at bounding box center [868, 219] width 384 height 25
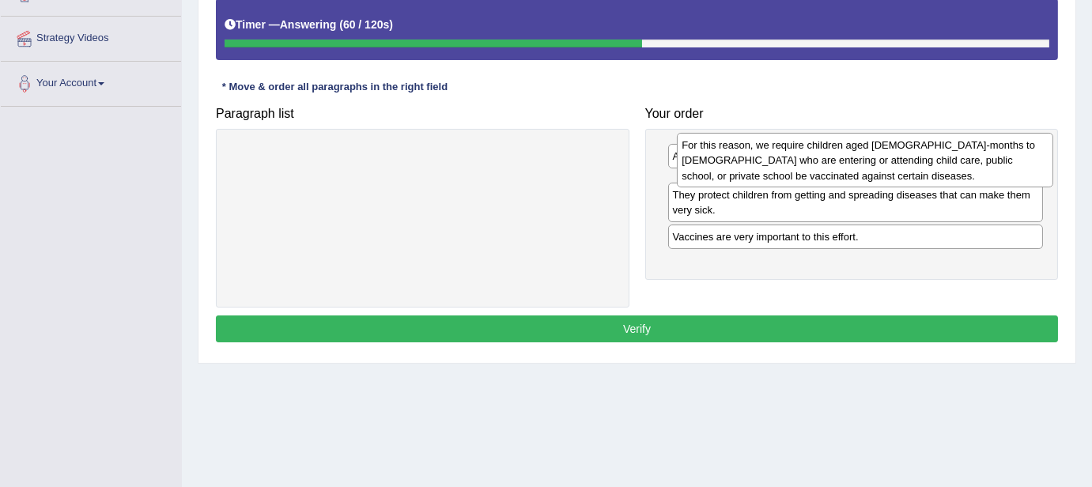
drag, startPoint x: 893, startPoint y: 268, endPoint x: 902, endPoint y: 163, distance: 105.6
click at [902, 163] on div "For this reason, we require children aged 2-months to 18-years old who are ente…" at bounding box center [865, 160] width 376 height 55
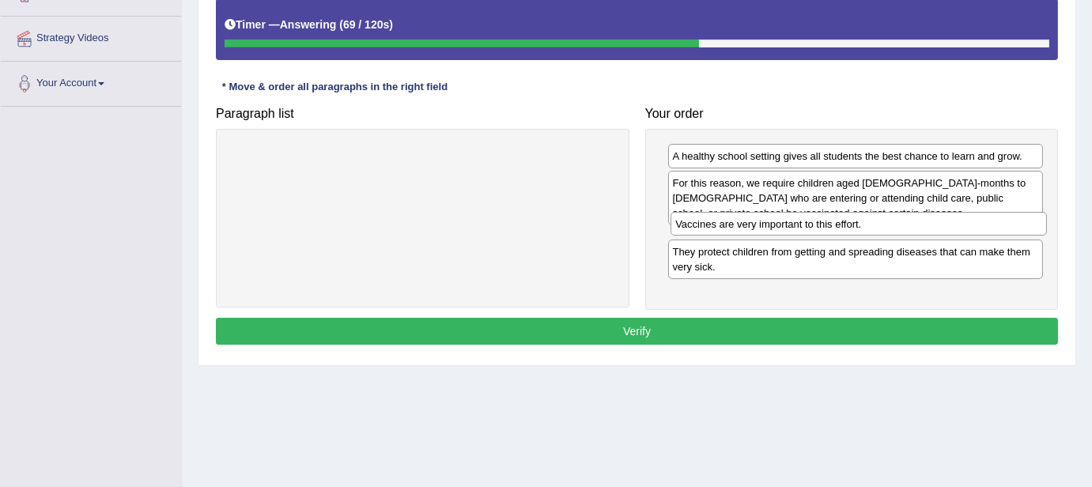
drag, startPoint x: 848, startPoint y: 285, endPoint x: 851, endPoint y: 227, distance: 57.8
click at [851, 227] on div "Vaccines are very important to this effort." at bounding box center [859, 224] width 376 height 25
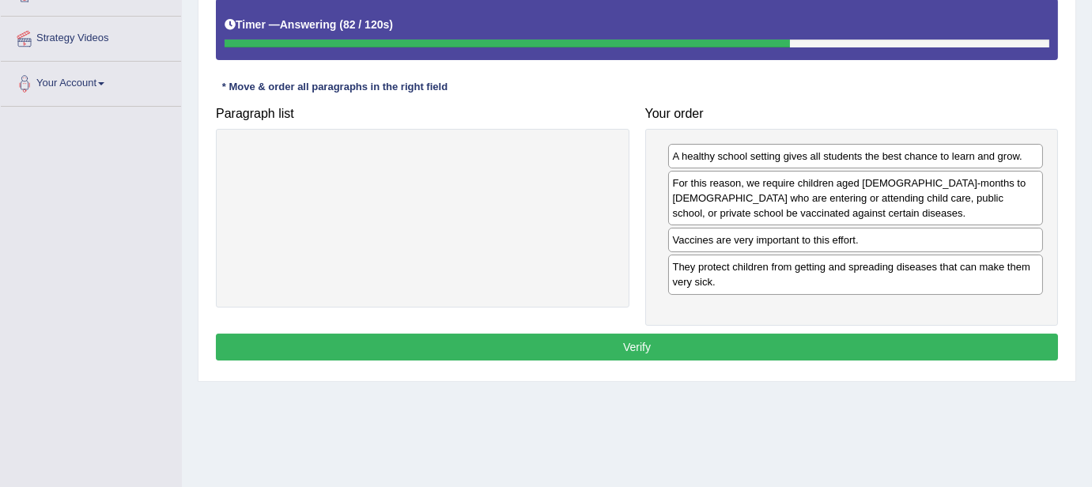
click at [765, 334] on button "Verify" at bounding box center [637, 347] width 842 height 27
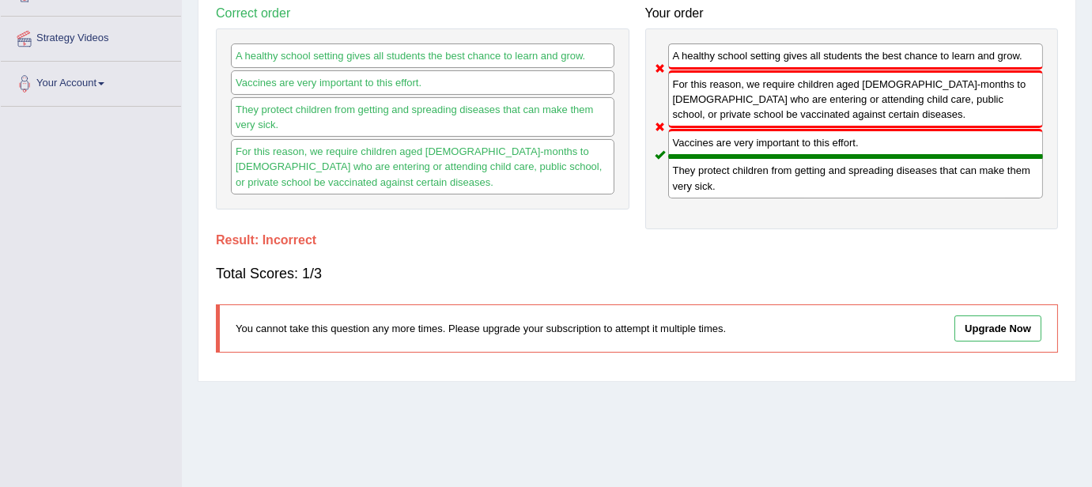
click at [728, 74] on div "For this reason, we require children aged 2-months to 18-years old who are ente…" at bounding box center [856, 99] width 376 height 58
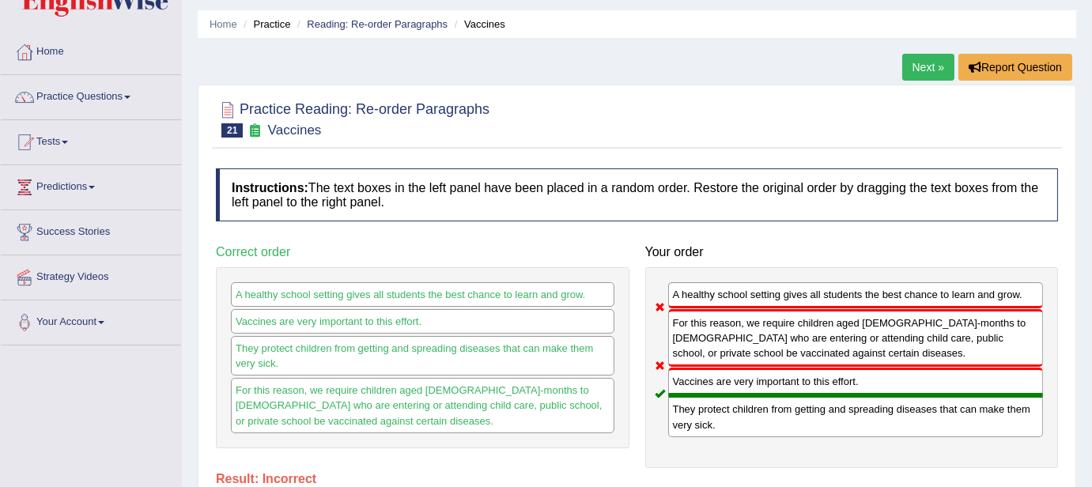
scroll to position [0, 0]
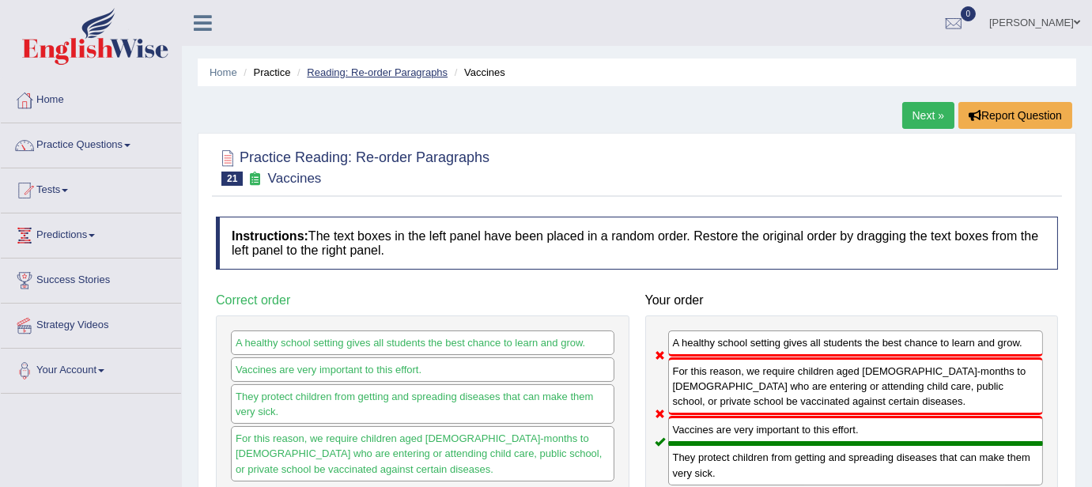
click at [405, 68] on link "Reading: Re-order Paragraphs" at bounding box center [377, 72] width 141 height 12
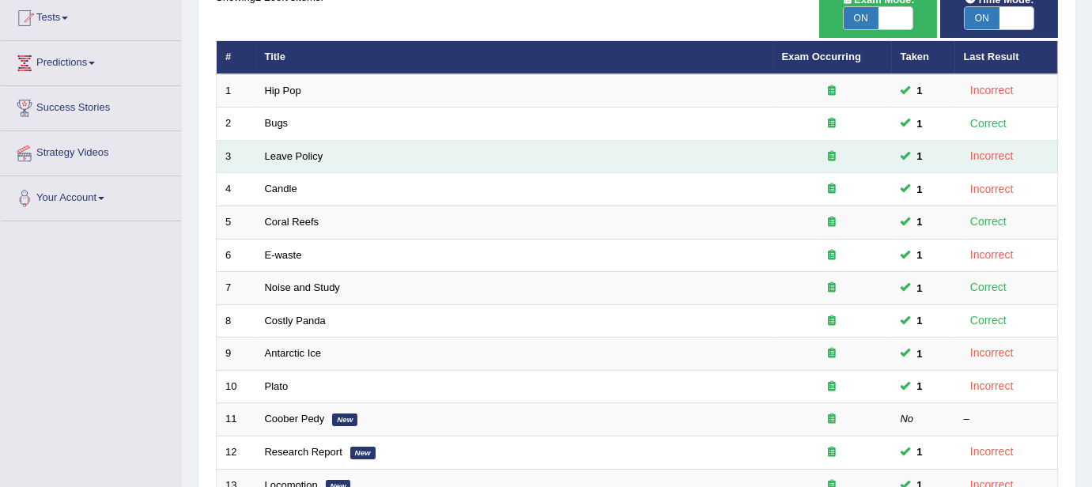
scroll to position [553, 0]
